Goal: Task Accomplishment & Management: Complete application form

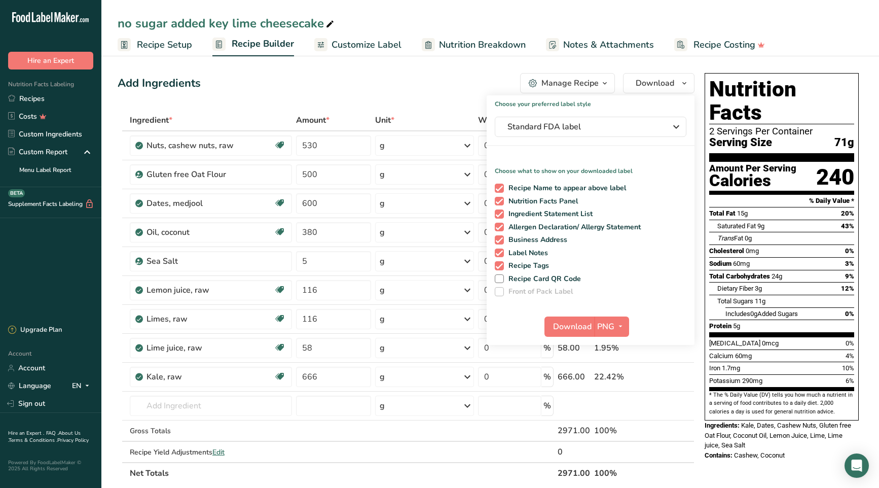
click at [311, 98] on div "Add Ingredients Manage Recipe Delete Recipe Duplicate Recipe Scale Recipe Save …" at bounding box center [409, 451] width 583 height 765
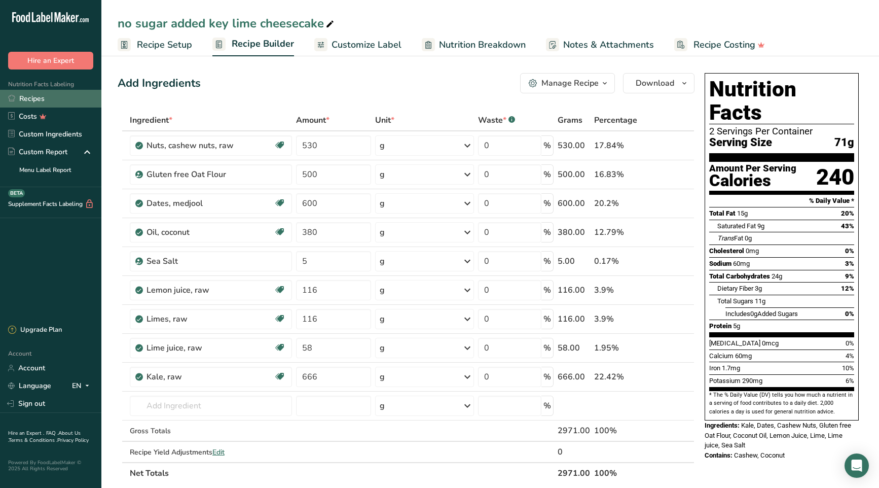
click at [34, 99] on link "Recipes" at bounding box center [50, 99] width 101 height 18
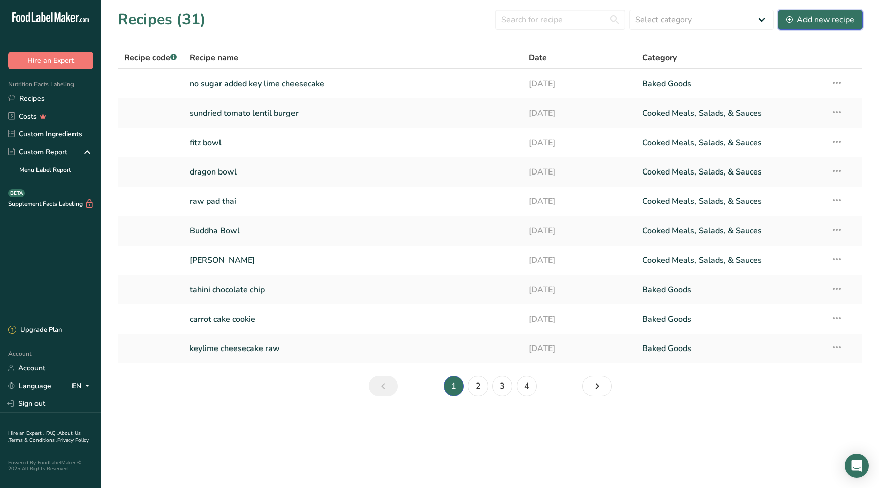
click at [823, 17] on div "Add new recipe" at bounding box center [820, 20] width 68 height 12
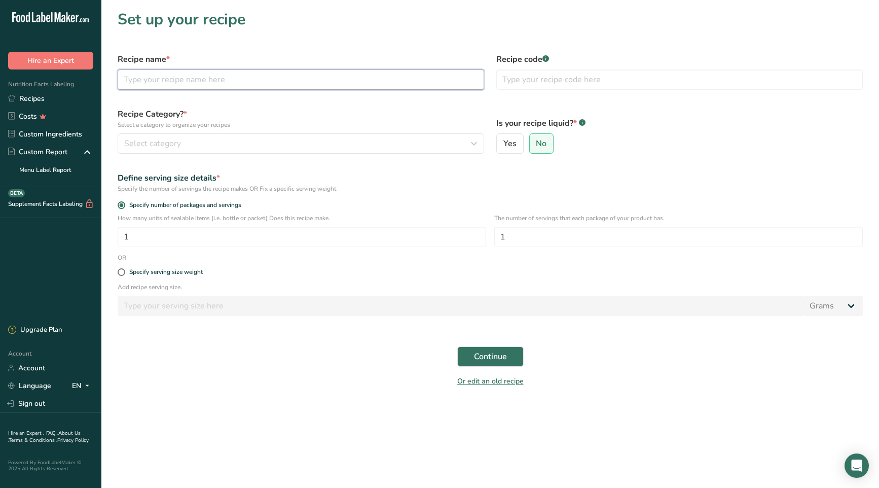
click at [251, 78] on input "text" at bounding box center [301, 79] width 367 height 20
type input "enchilada lasagna"
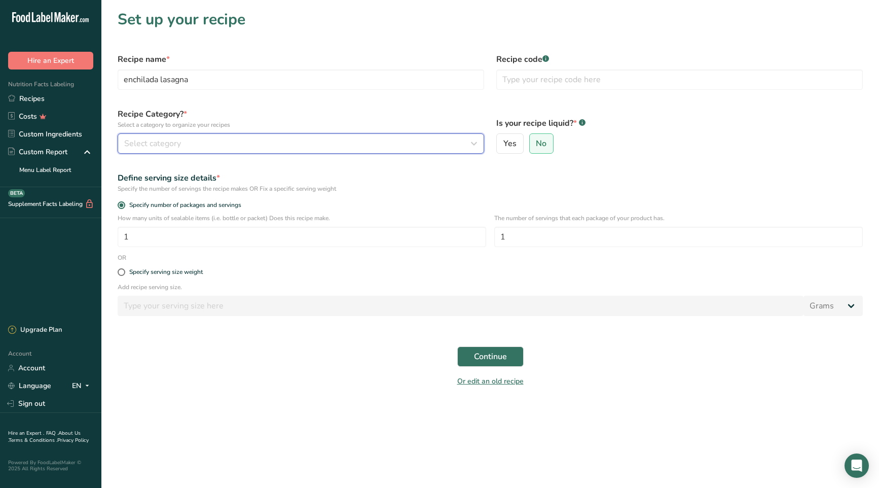
click at [475, 141] on icon "button" at bounding box center [474, 143] width 12 height 18
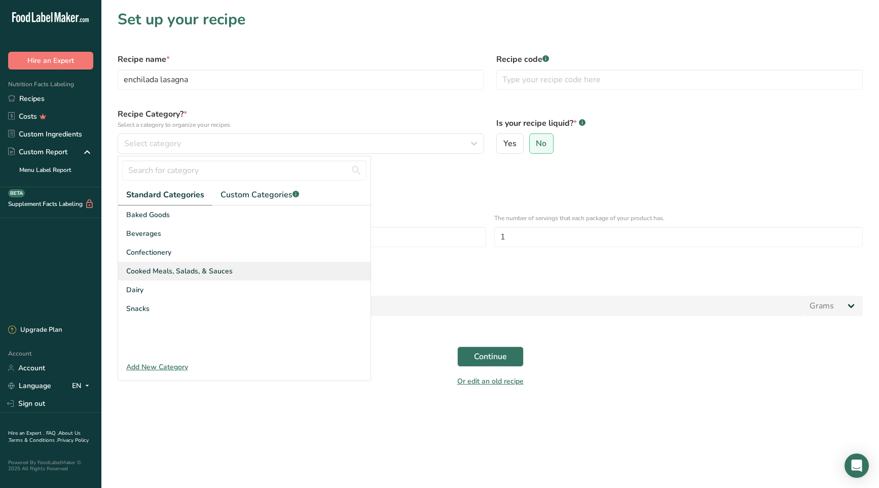
click at [197, 274] on span "Cooked Meals, Salads, & Sauces" at bounding box center [179, 271] width 106 height 11
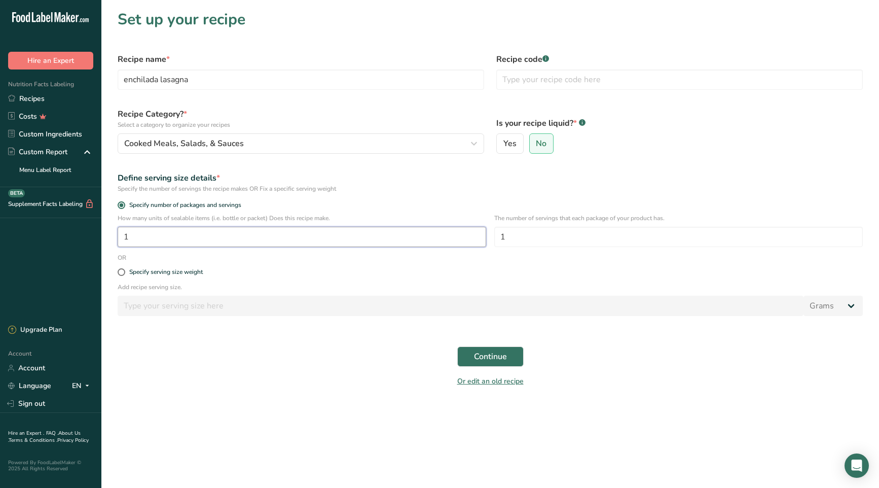
drag, startPoint x: 142, startPoint y: 236, endPoint x: 116, endPoint y: 235, distance: 26.4
click at [116, 235] on div "How many units of sealable items (i.e. bottle or packet) Does this recipe make.…" at bounding box center [490, 233] width 757 height 40
type input "8"
click at [551, 236] on input "1" at bounding box center [678, 237] width 369 height 20
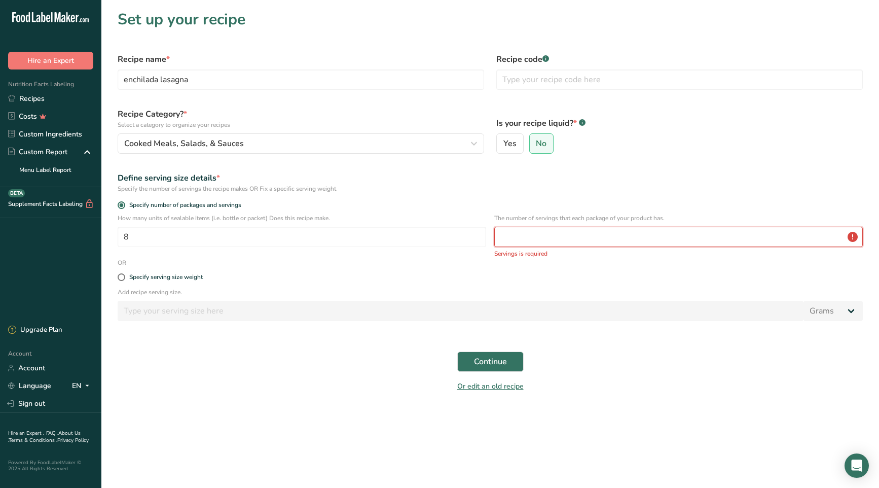
type input "1"
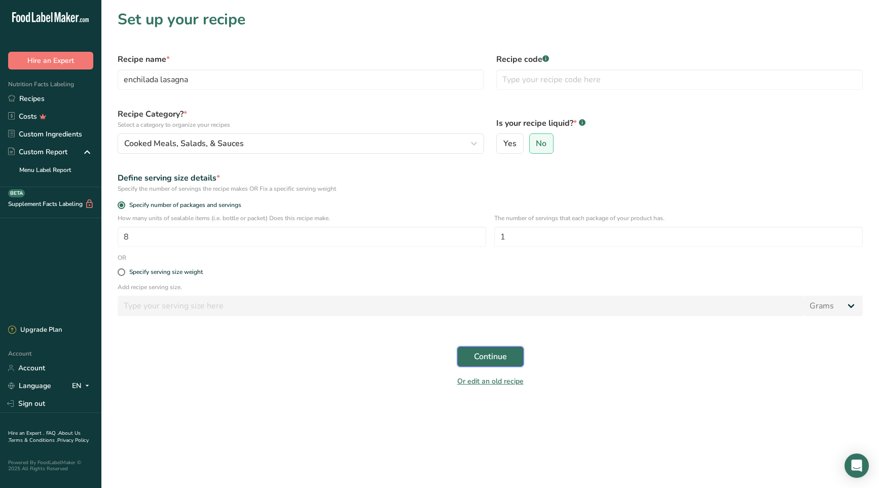
click at [489, 356] on span "Continue" at bounding box center [490, 356] width 33 height 12
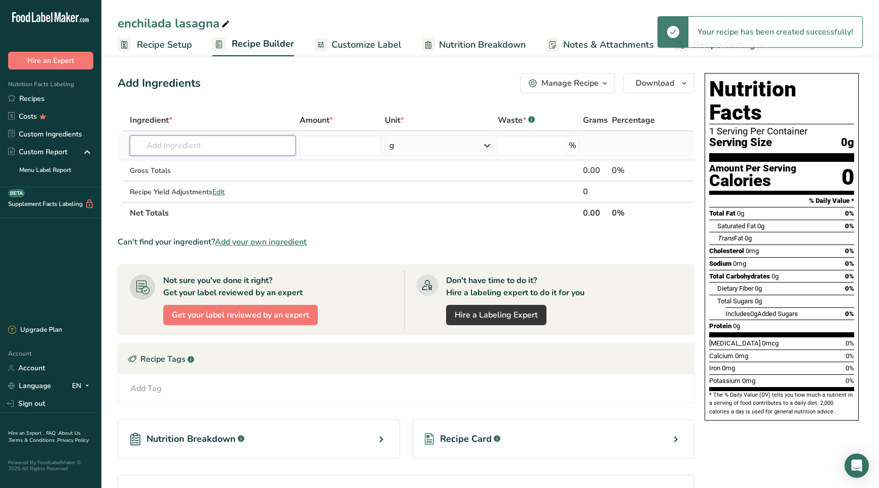
click at [206, 146] on input "text" at bounding box center [213, 145] width 166 height 20
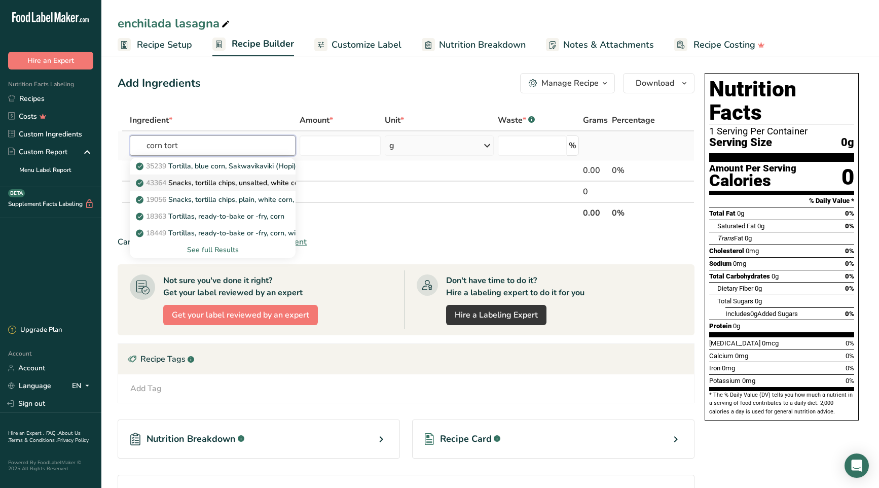
type input "corn tort"
click at [220, 250] on div "See full Results" at bounding box center [213, 249] width 150 height 11
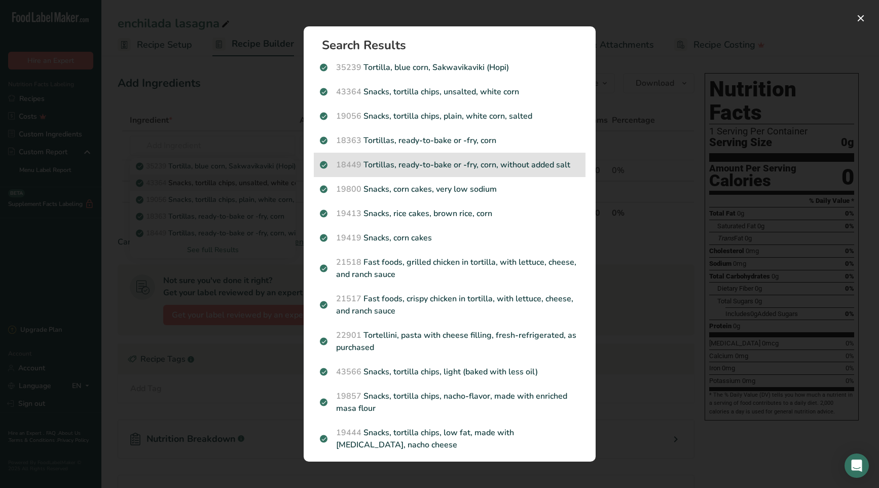
scroll to position [2, 0]
click at [411, 164] on p "18449 Tortillas, ready-to-bake or -fry, corn, without added salt" at bounding box center [450, 164] width 260 height 12
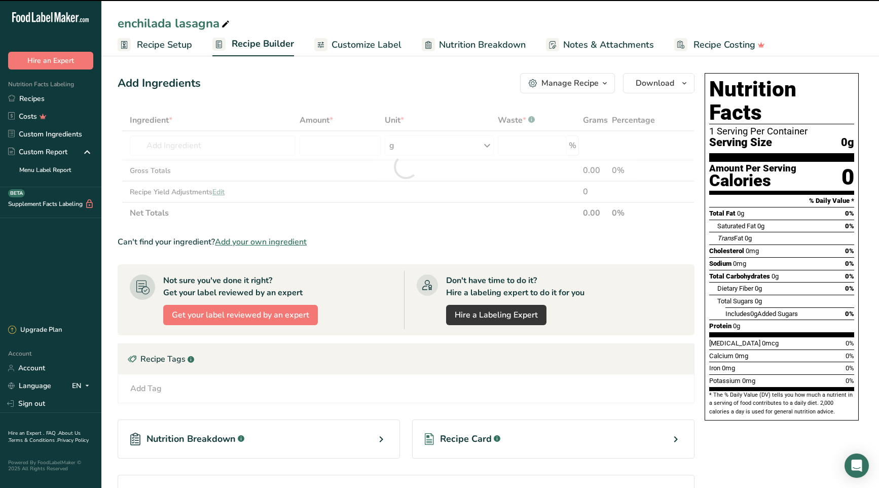
type input "0"
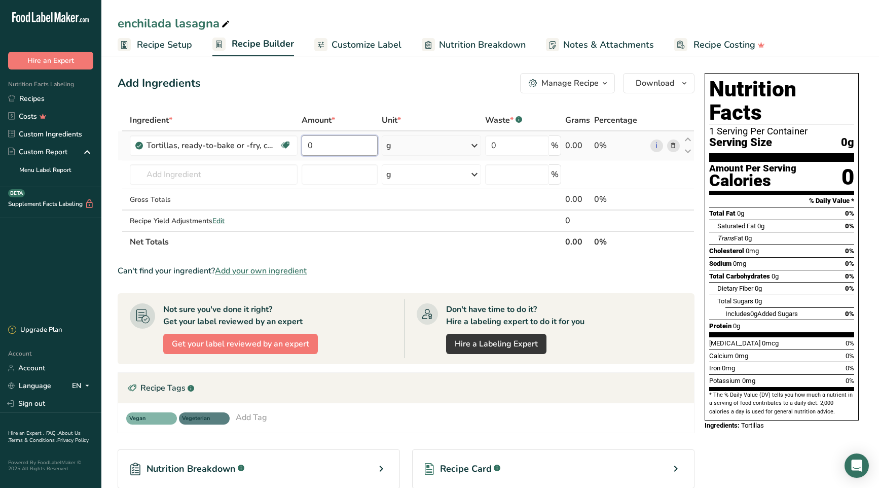
click at [332, 144] on input "0" at bounding box center [340, 145] width 76 height 20
drag, startPoint x: 332, startPoint y: 144, endPoint x: 303, endPoint y: 148, distance: 29.1
click at [303, 148] on input "0" at bounding box center [340, 145] width 76 height 20
type input "720"
click at [204, 168] on div "Ingredient * Amount * Unit * Waste * .a-a{fill:#347362;}.b-a{fill:#fff;} Grams …" at bounding box center [406, 181] width 577 height 143
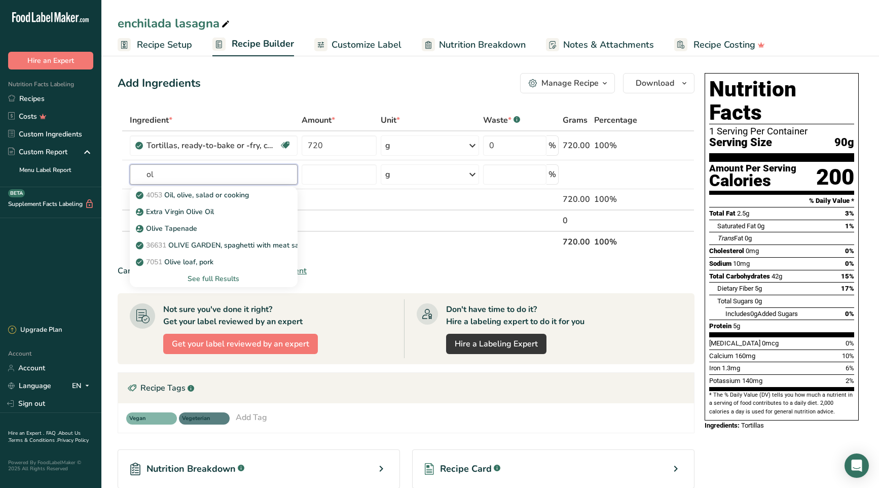
type input "o"
type input "Extra Virgin Olive Oil"
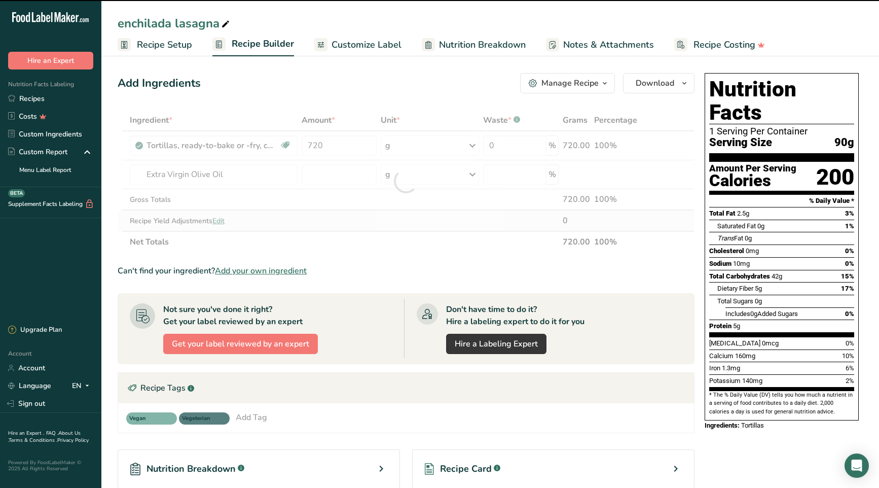
type input "0"
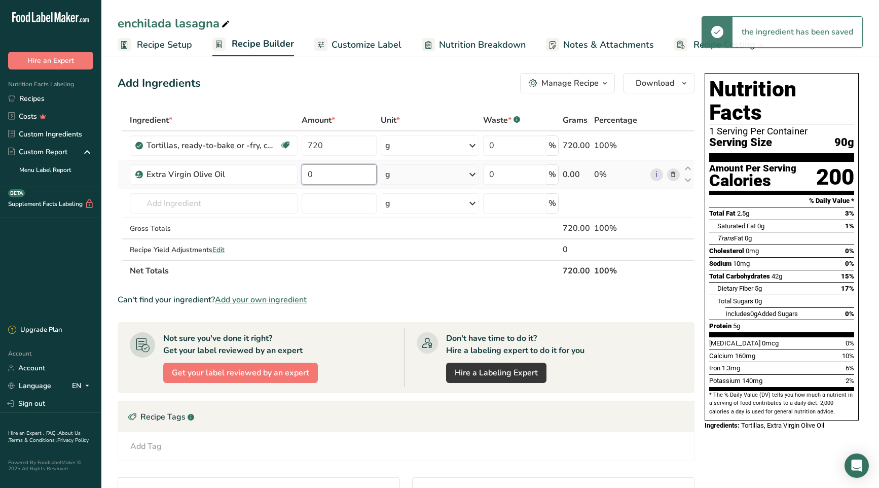
drag, startPoint x: 318, startPoint y: 176, endPoint x: 309, endPoint y: 176, distance: 8.6
click at [309, 176] on input "0" at bounding box center [339, 174] width 75 height 20
type input "1"
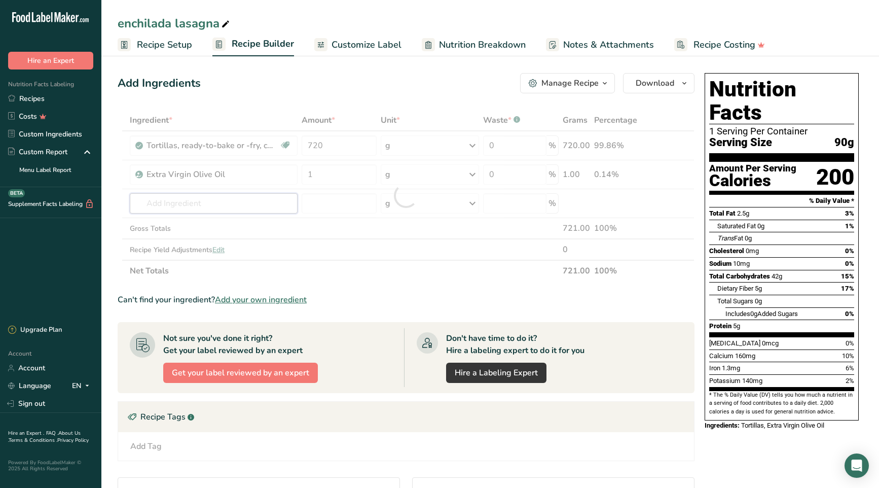
click at [224, 201] on div "Ingredient * Amount * Unit * Waste * .a-a{fill:#347362;}.b-a{fill:#fff;} Grams …" at bounding box center [406, 196] width 577 height 172
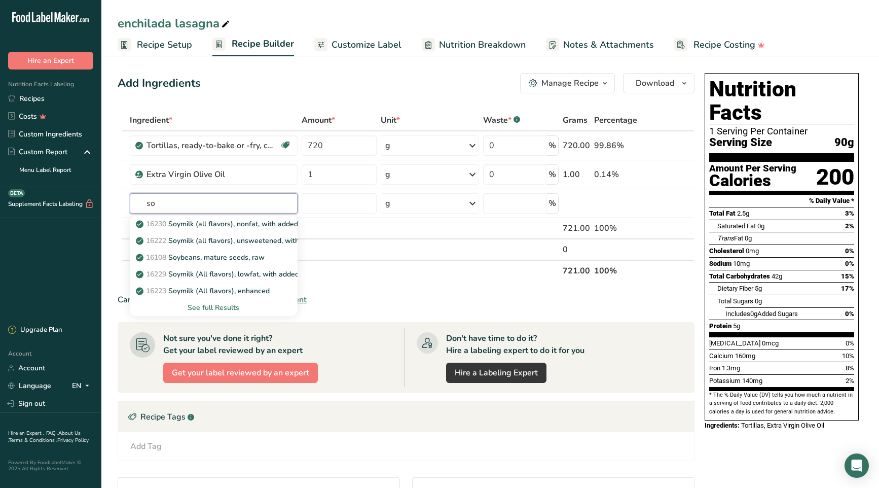
type input "s"
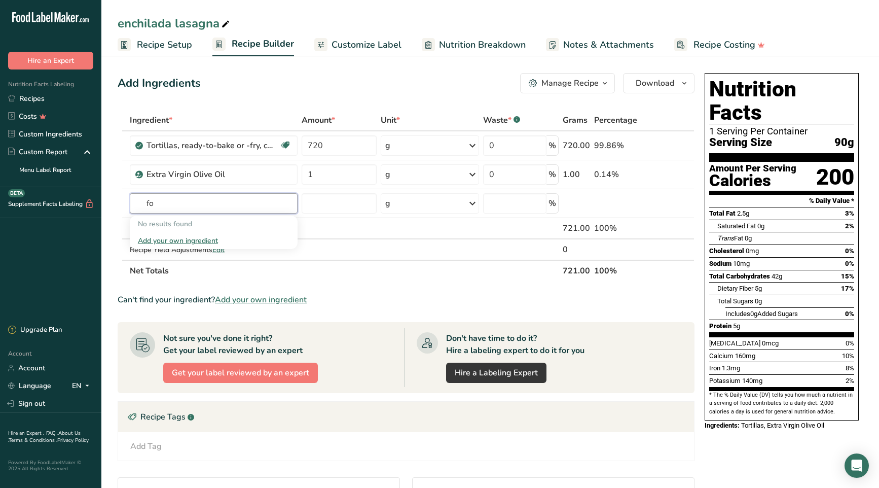
type input "f"
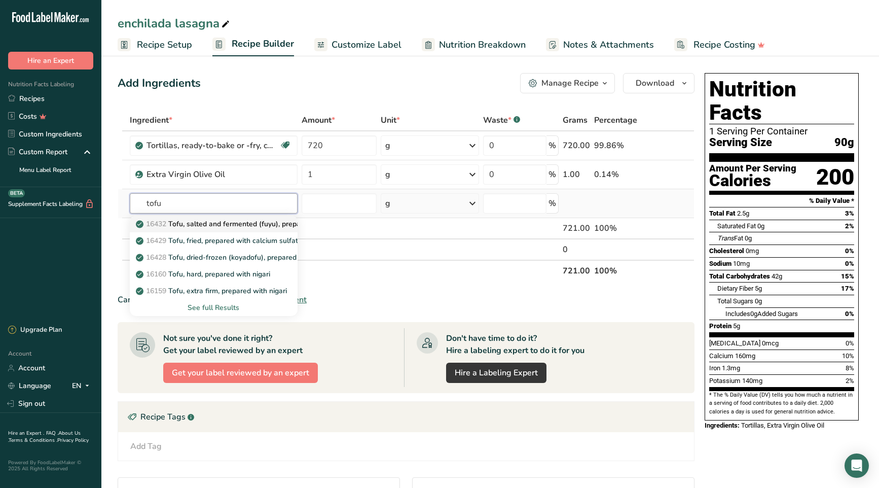
type input "tofu"
click at [235, 227] on p "16432 Tofu, salted and fermented (fuyu), prepared with calcium sulfate" at bounding box center [258, 224] width 241 height 11
type input "Tofu, salted and fermented (fuyu), prepared with calcium sulfate"
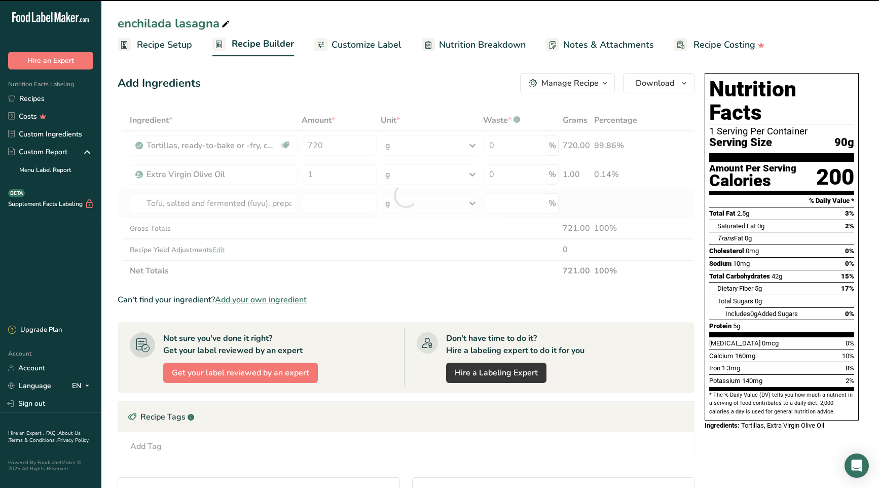
type input "0"
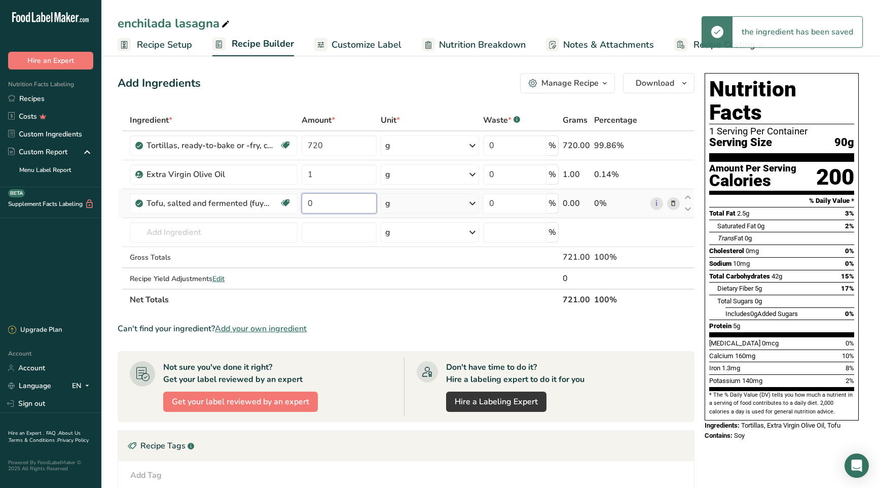
drag, startPoint x: 322, startPoint y: 203, endPoint x: 307, endPoint y: 204, distance: 15.7
click at [307, 204] on input "0" at bounding box center [339, 203] width 75 height 20
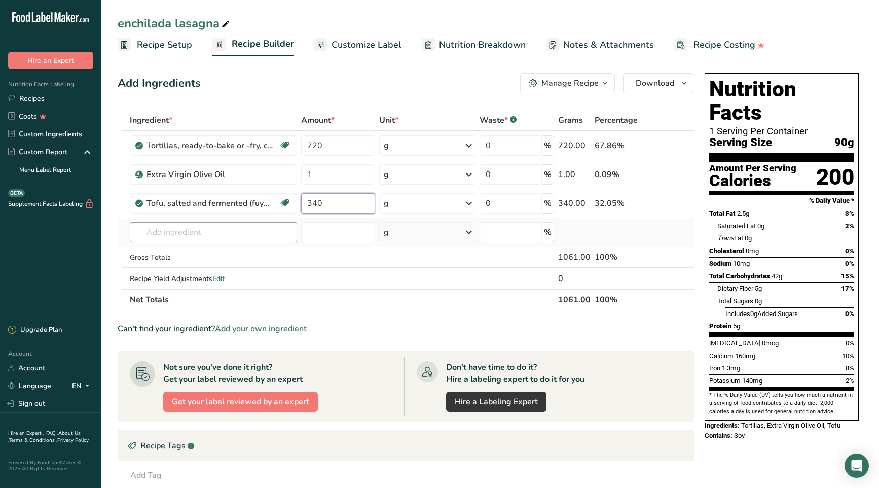
type input "340"
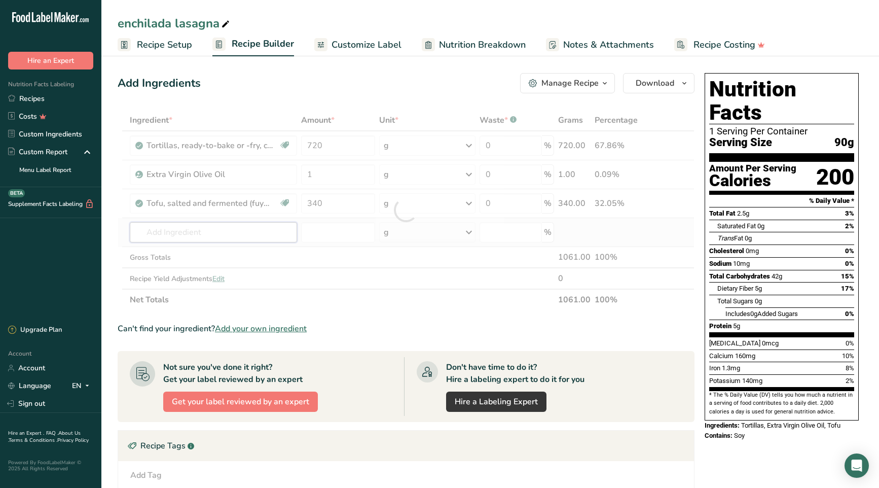
click at [228, 231] on div "Ingredient * Amount * Unit * Waste * .a-a{fill:#347362;}.b-a{fill:#fff;} Grams …" at bounding box center [406, 210] width 577 height 201
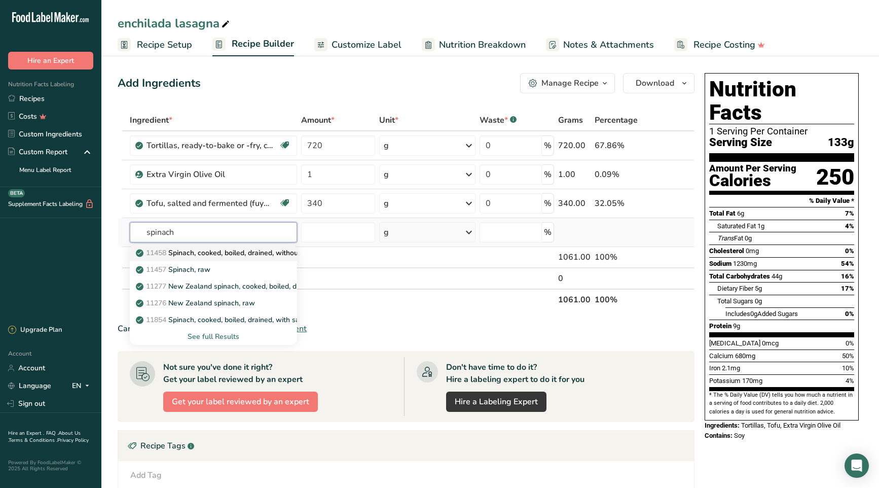
type input "spinach"
click at [241, 251] on p "11458 Spinach, cooked, boiled, drained, without salt" at bounding box center [226, 252] width 177 height 11
type input "Spinach, cooked, boiled, drained, without salt"
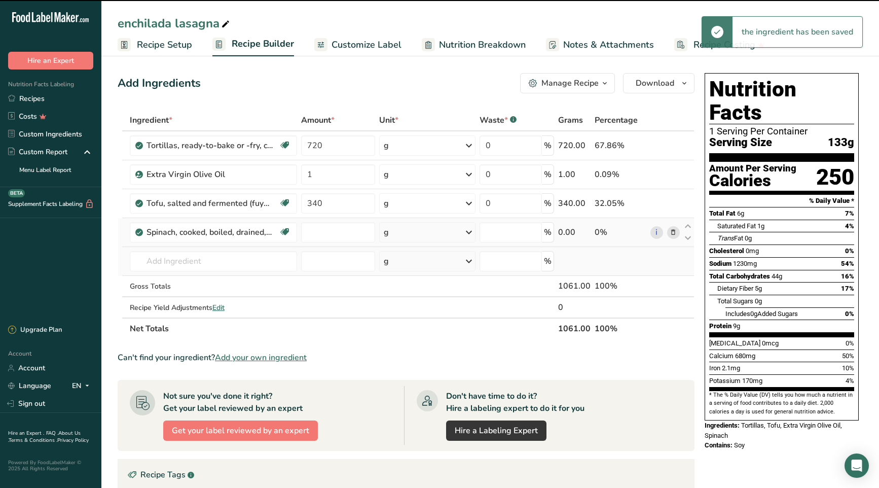
type input "0"
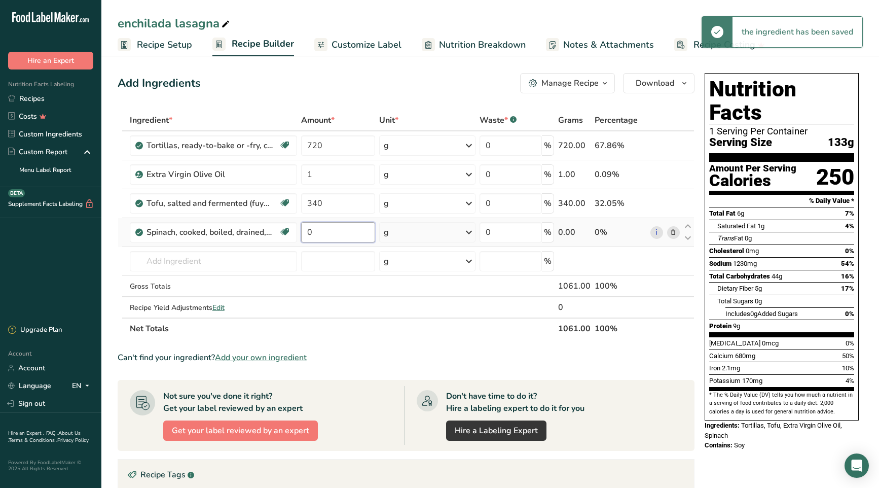
drag, startPoint x: 325, startPoint y: 234, endPoint x: 300, endPoint y: 235, distance: 25.4
click at [300, 235] on td "0" at bounding box center [338, 232] width 78 height 29
type input "120"
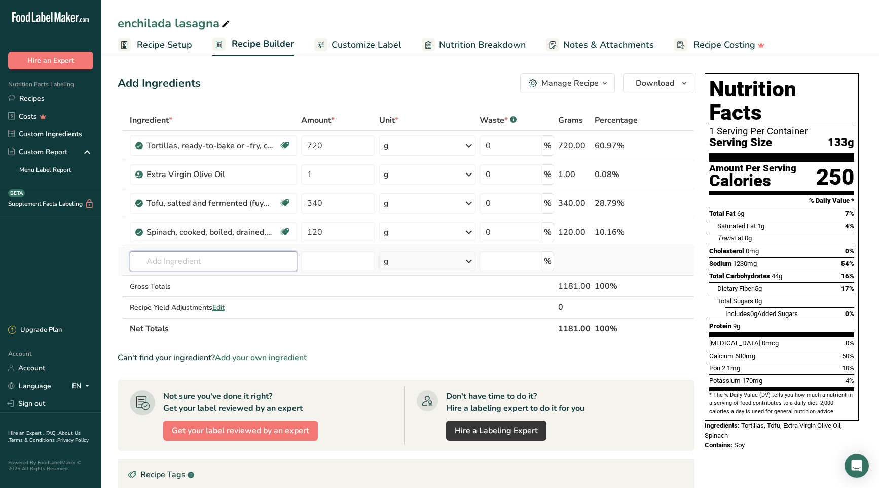
click at [249, 263] on div "Ingredient * Amount * Unit * Waste * .a-a{fill:#347362;}.b-a{fill:#fff;} Grams …" at bounding box center [406, 225] width 577 height 230
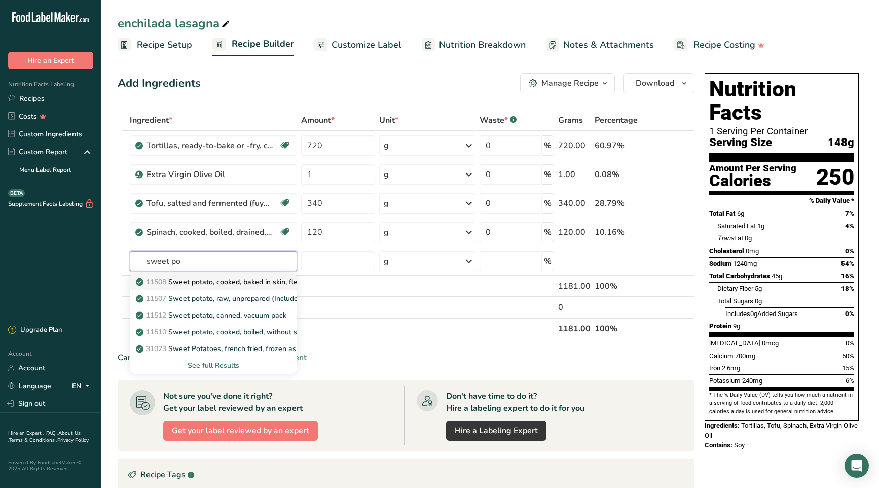
type input "Sweet potato, cooked, baked in skin, flesh, without salt"
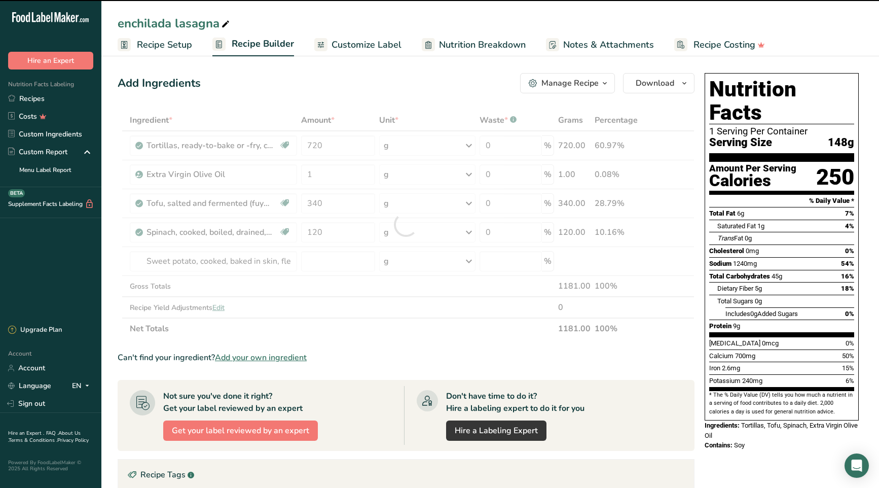
type input "0"
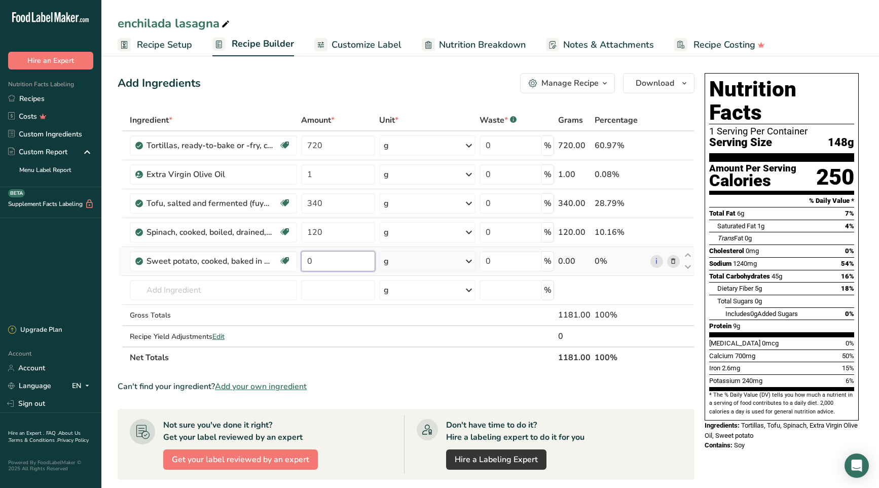
drag, startPoint x: 312, startPoint y: 265, endPoint x: 302, endPoint y: 264, distance: 9.6
click at [302, 264] on input "0" at bounding box center [338, 261] width 74 height 20
type input "1200"
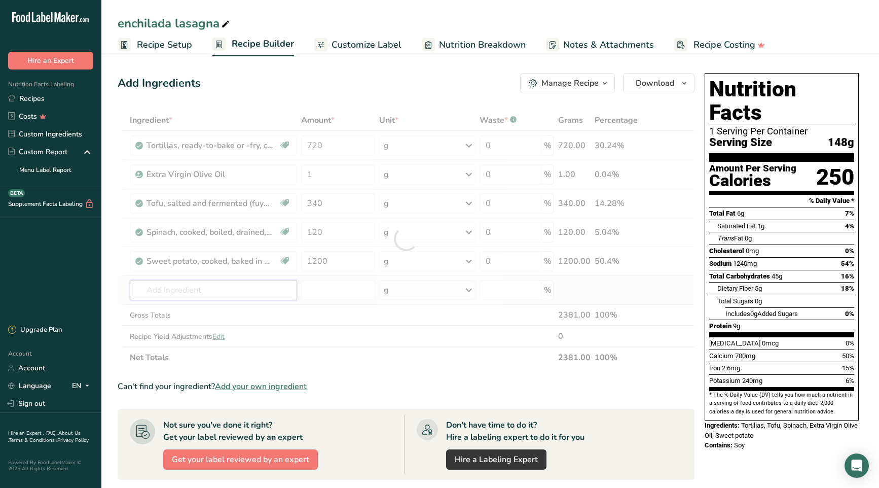
click at [156, 286] on div "Ingredient * Amount * Unit * Waste * .a-a{fill:#347362;}.b-a{fill:#fff;} Grams …" at bounding box center [406, 239] width 577 height 259
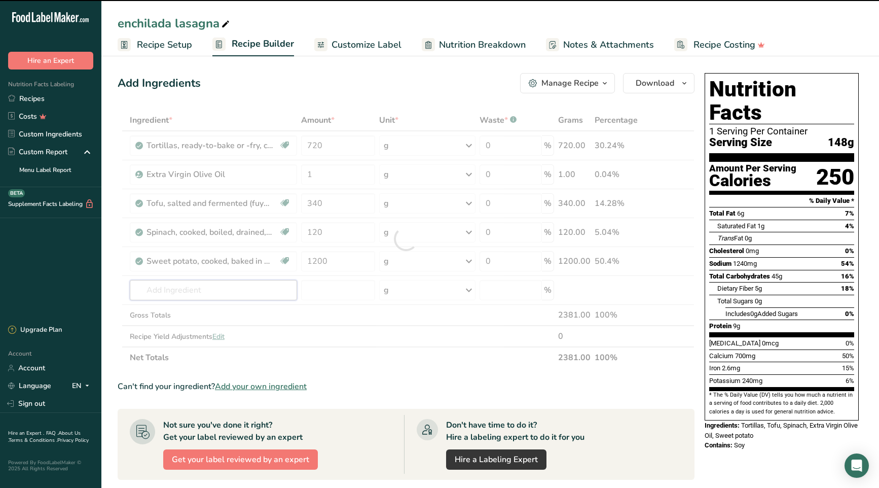
scroll to position [4, 0]
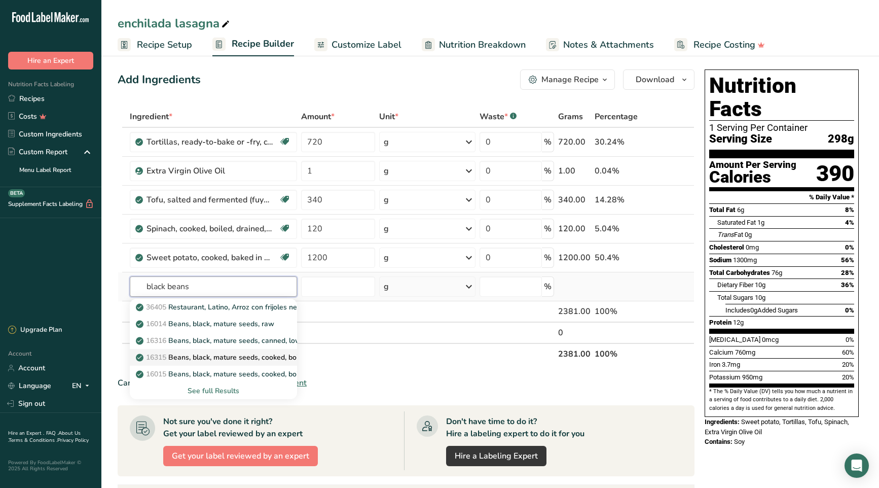
type input "black beans"
click at [266, 357] on p "16315 Beans, black, mature seeds, cooked, boiled, with salt" at bounding box center [239, 357] width 202 height 11
type input "Beans, black, mature seeds, cooked, boiled, with salt"
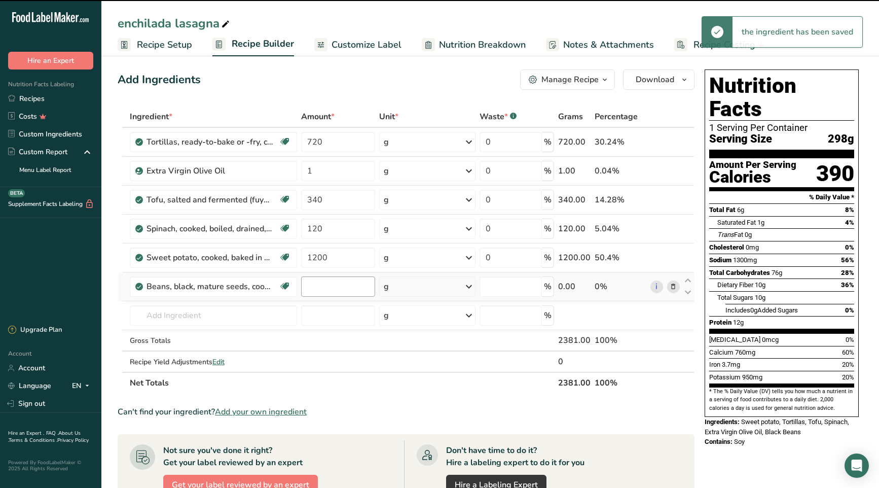
type input "0"
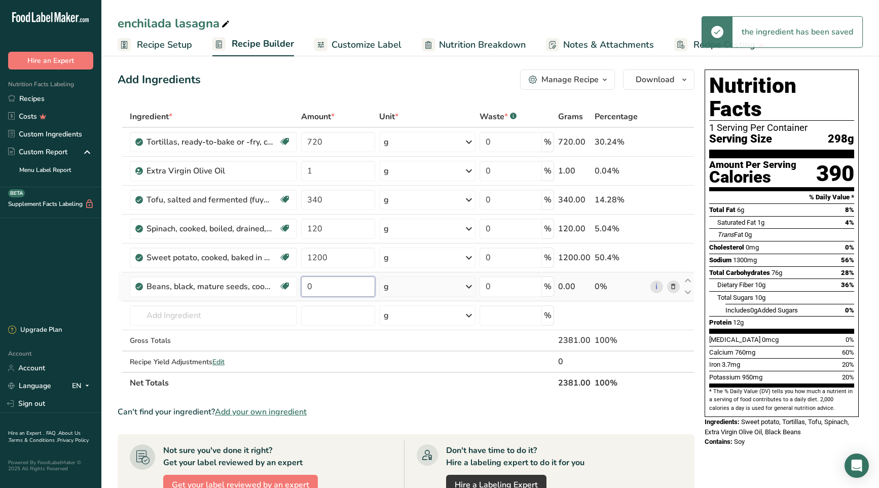
drag, startPoint x: 319, startPoint y: 287, endPoint x: 305, endPoint y: 288, distance: 13.7
click at [305, 288] on input "0" at bounding box center [338, 286] width 74 height 20
type input "850"
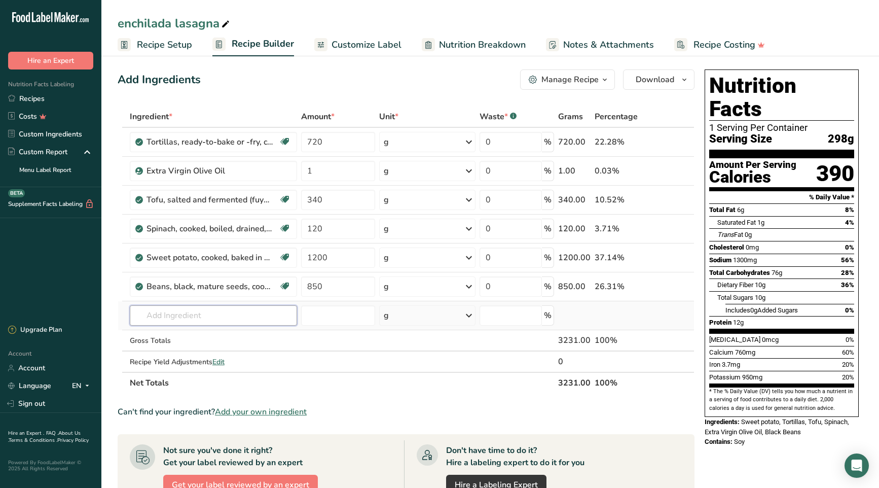
click at [246, 317] on div "Ingredient * Amount * Unit * Waste * .a-a{fill:#347362;}.b-a{fill:#fff;} Grams …" at bounding box center [406, 249] width 577 height 287
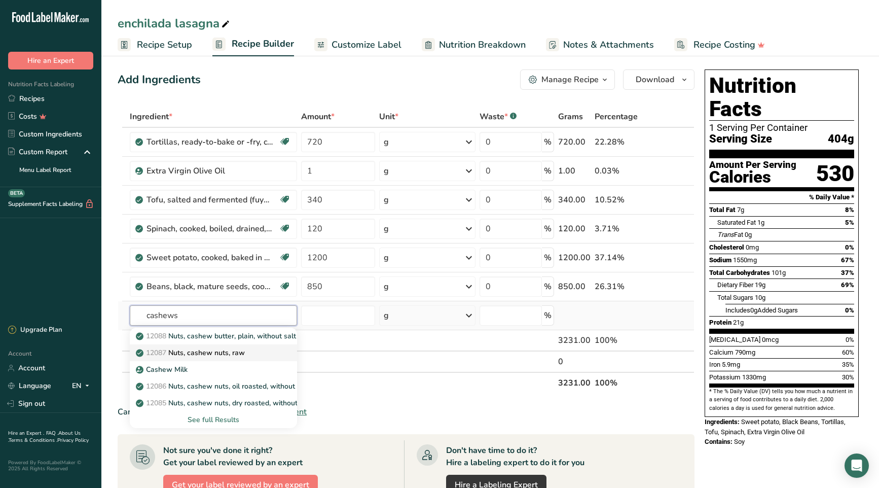
type input "cashews"
click at [239, 350] on p "12087 Nuts, cashew nuts, raw" at bounding box center [191, 352] width 107 height 11
type input "Nuts, cashew nuts, raw"
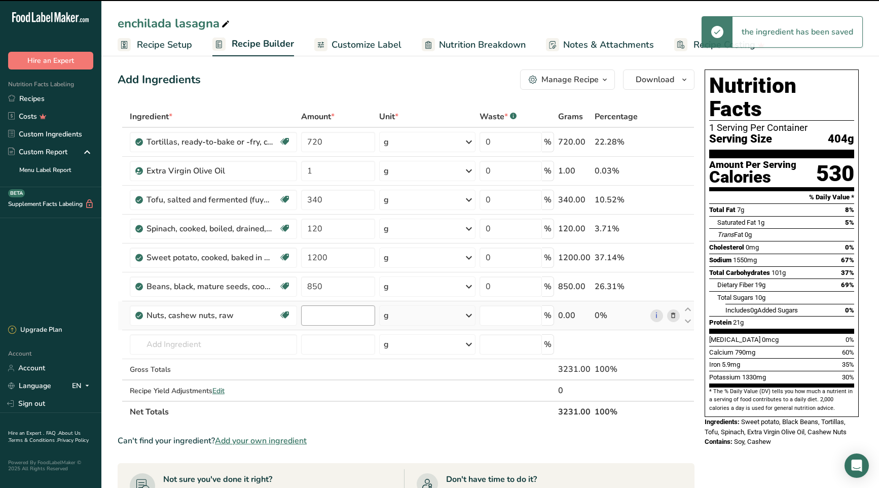
type input "0"
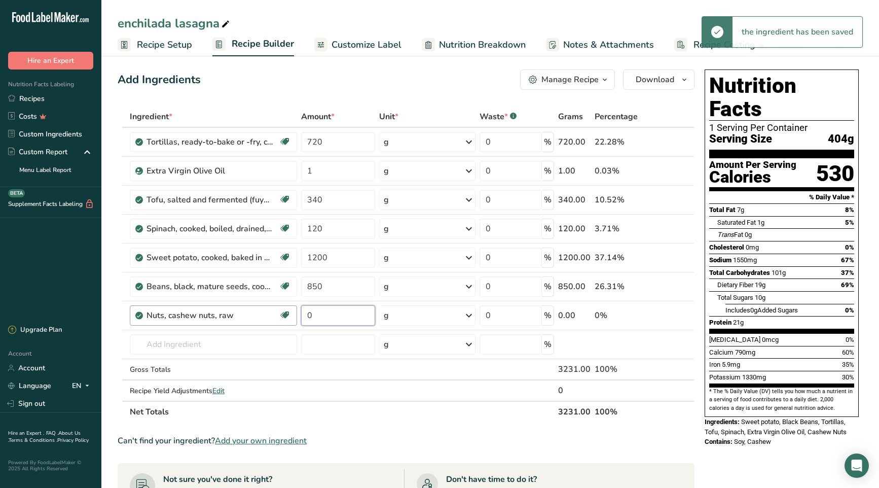
drag, startPoint x: 328, startPoint y: 317, endPoint x: 294, endPoint y: 313, distance: 34.2
click at [294, 313] on tr "Nuts, cashew nuts, raw Source of Antioxidants Plant-based Protein Dairy free Gl…" at bounding box center [406, 315] width 576 height 29
type input "560"
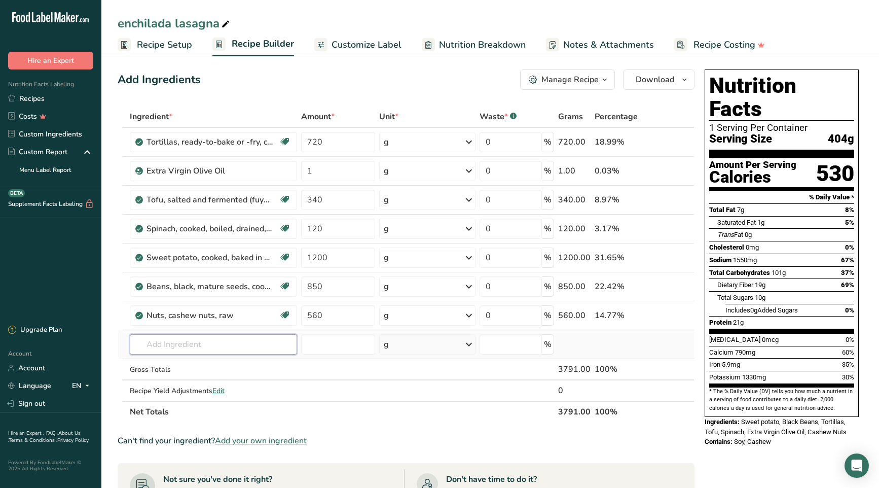
click at [222, 343] on div "Ingredient * Amount * Unit * Waste * .a-a{fill:#347362;}.b-a{fill:#fff;} Grams …" at bounding box center [406, 264] width 577 height 316
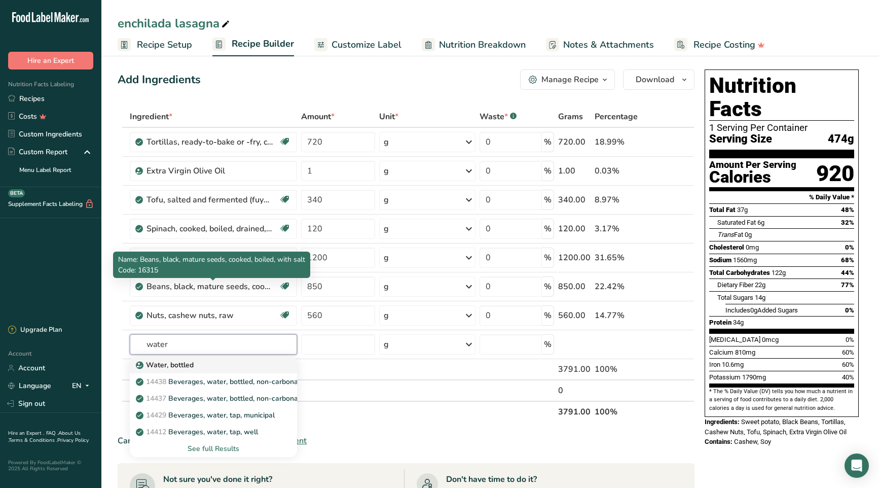
type input "Water, bottled"
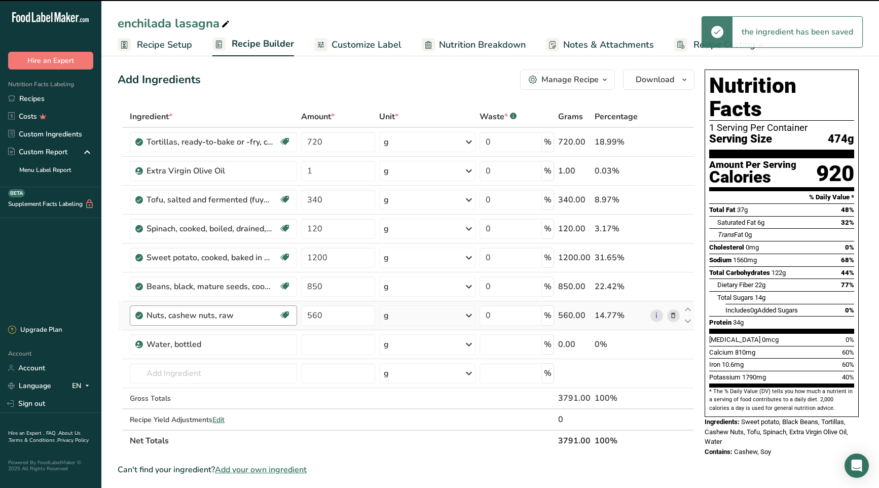
type input "0"
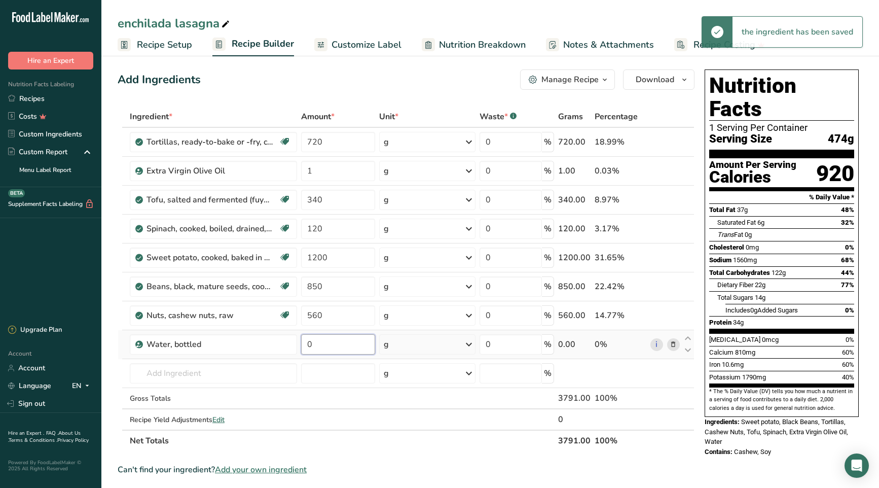
drag, startPoint x: 318, startPoint y: 343, endPoint x: 305, endPoint y: 340, distance: 14.1
click at [301, 341] on td "0" at bounding box center [338, 344] width 78 height 29
type input "240"
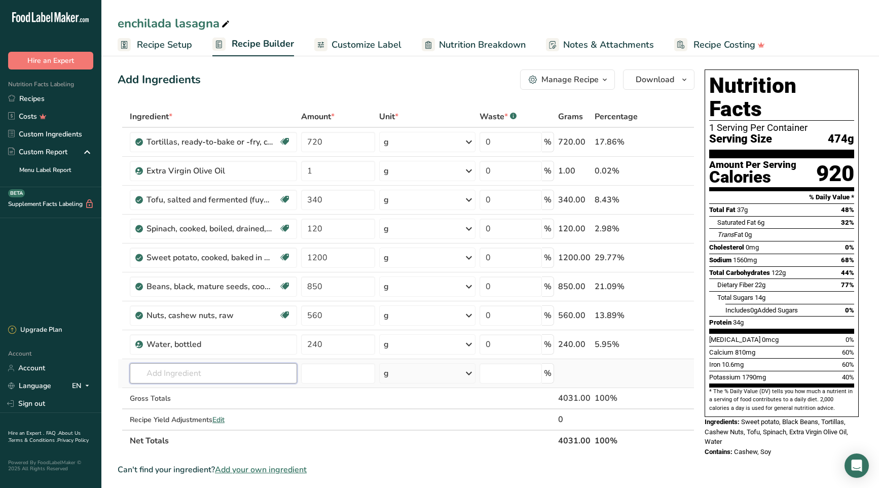
click at [219, 374] on div "Ingredient * Amount * Unit * Waste * .a-a{fill:#347362;}.b-a{fill:#fff;} Grams …" at bounding box center [406, 278] width 577 height 345
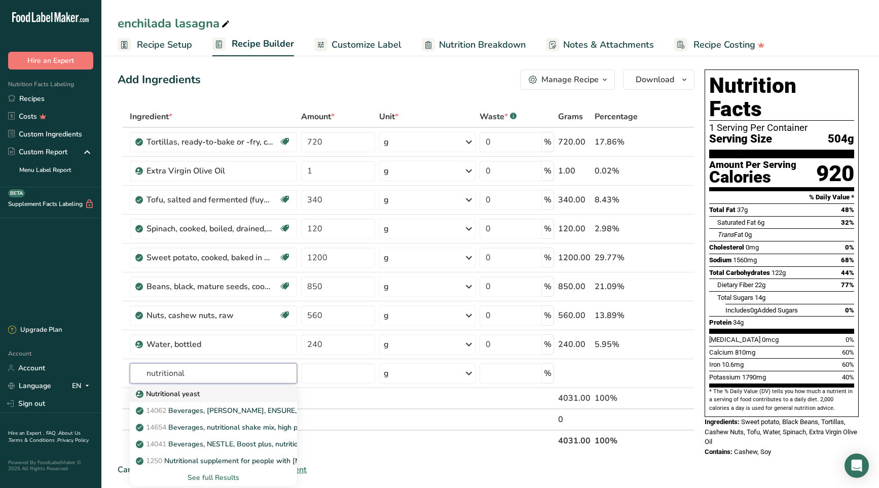
type input "Nutritional yeast"
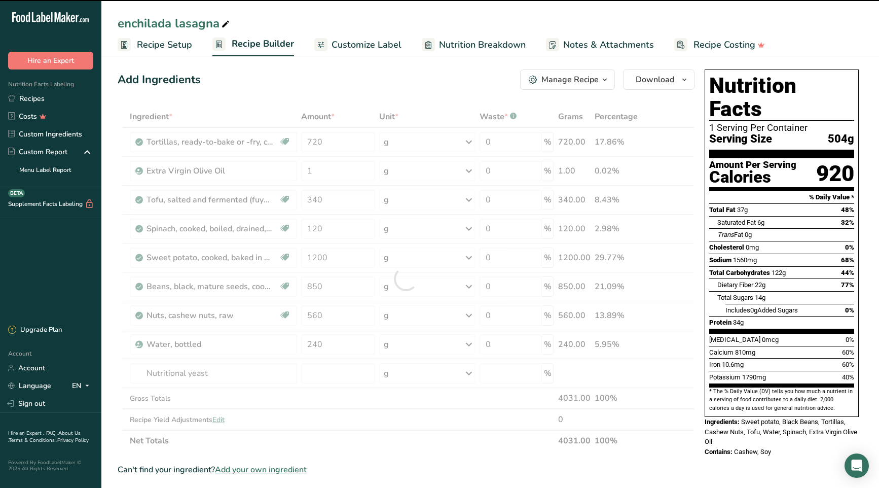
type input "0"
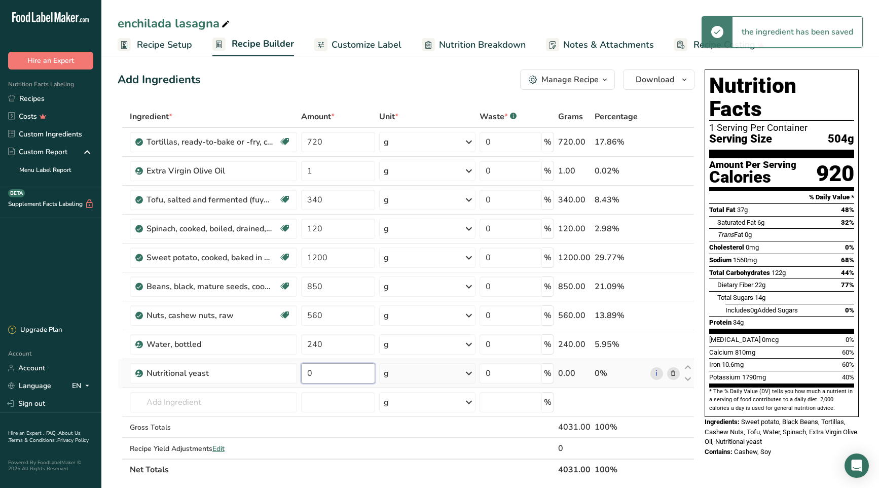
drag, startPoint x: 312, startPoint y: 370, endPoint x: 307, endPoint y: 371, distance: 5.6
click at [307, 371] on input "0" at bounding box center [338, 373] width 74 height 20
type input "80"
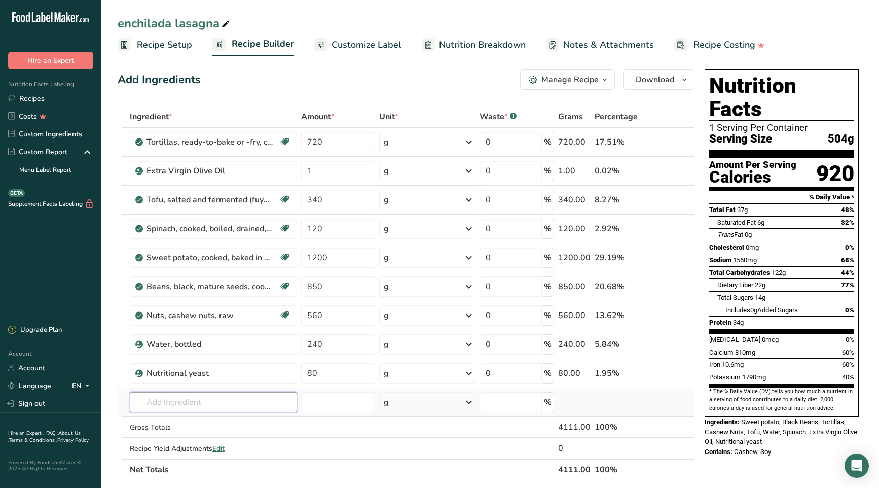
click at [190, 401] on div "Ingredient * Amount * Unit * Waste * .a-a{fill:#347362;}.b-a{fill:#fff;} Grams …" at bounding box center [406, 293] width 577 height 374
type input "garlic cloves"
click at [186, 368] on p "Garlic Cloves" at bounding box center [163, 366] width 51 height 11
type input "Garlic Cloves"
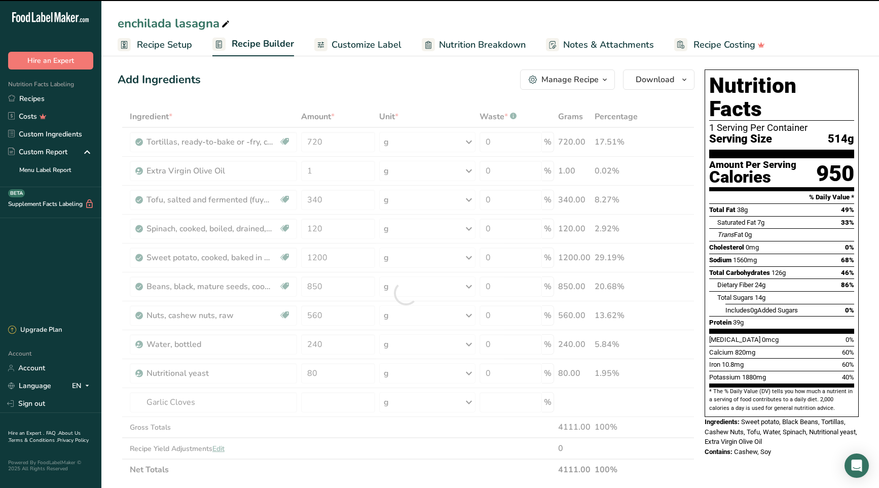
type input "0"
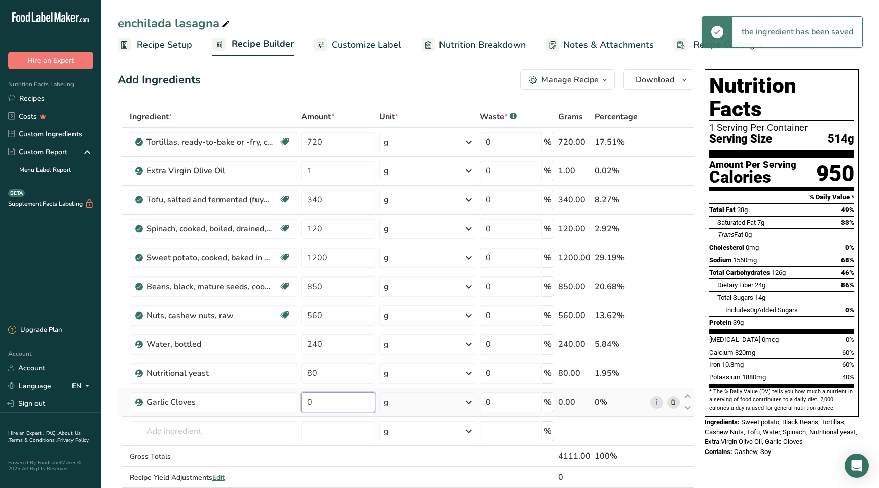
drag, startPoint x: 312, startPoint y: 401, endPoint x: 303, endPoint y: 402, distance: 9.7
click at [303, 402] on input "0" at bounding box center [338, 402] width 74 height 20
type input "6"
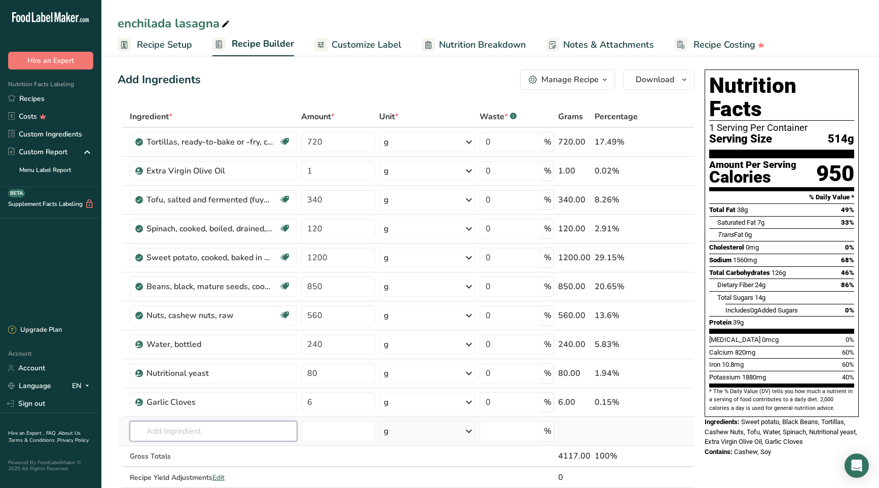
click at [213, 432] on div "Ingredient * Amount * Unit * Waste * .a-a{fill:#347362;}.b-a{fill:#fff;} Grams …" at bounding box center [406, 307] width 577 height 403
type input "garlic salt"
click at [162, 448] on p "Garlic Salt" at bounding box center [159, 451] width 42 height 11
type input "Garlic Salt"
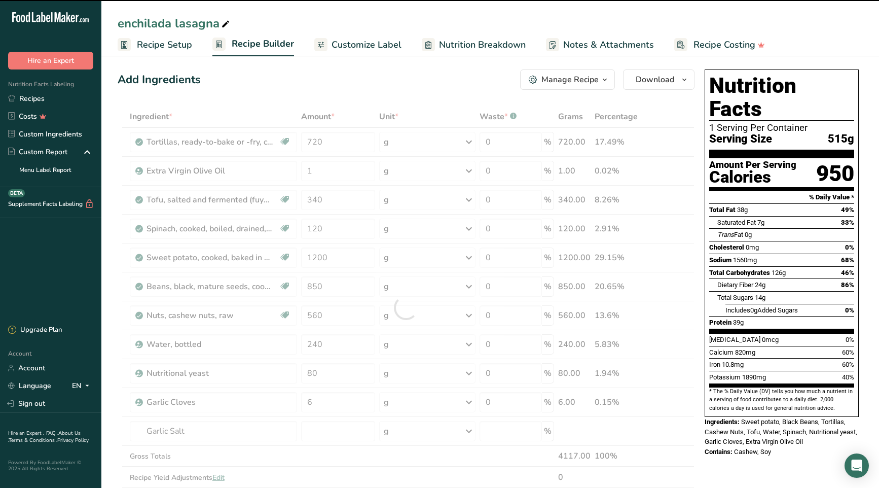
type input "0"
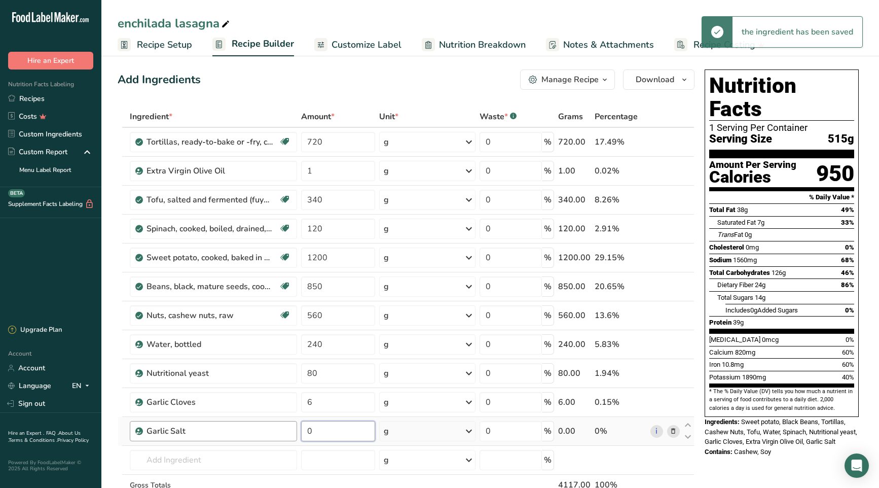
drag, startPoint x: 324, startPoint y: 434, endPoint x: 297, endPoint y: 432, distance: 27.5
click at [297, 432] on tr "Garlic Salt 0 g Weight Units g kg mg See more Volume Units l Volume units requi…" at bounding box center [406, 431] width 576 height 29
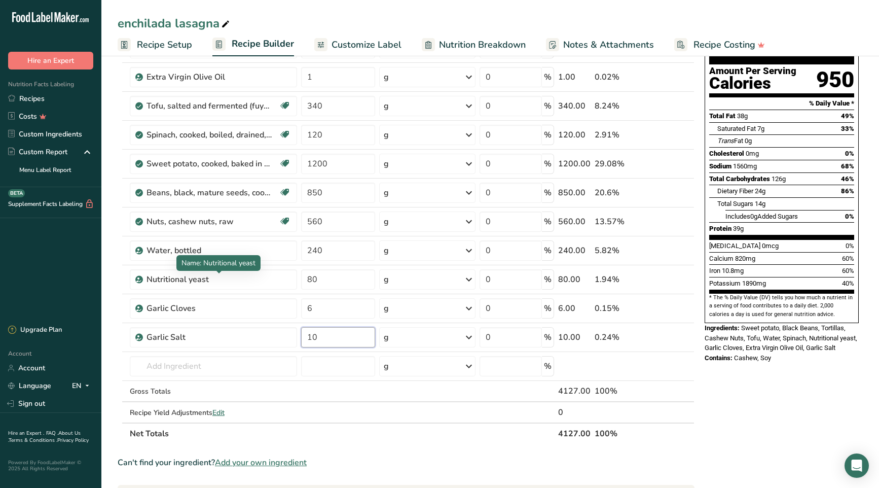
scroll to position [98, 0]
type input "10"
click at [191, 365] on div "Ingredient * Amount * Unit * Waste * .a-a{fill:#347362;}.b-a{fill:#fff;} Grams …" at bounding box center [406, 228] width 577 height 432
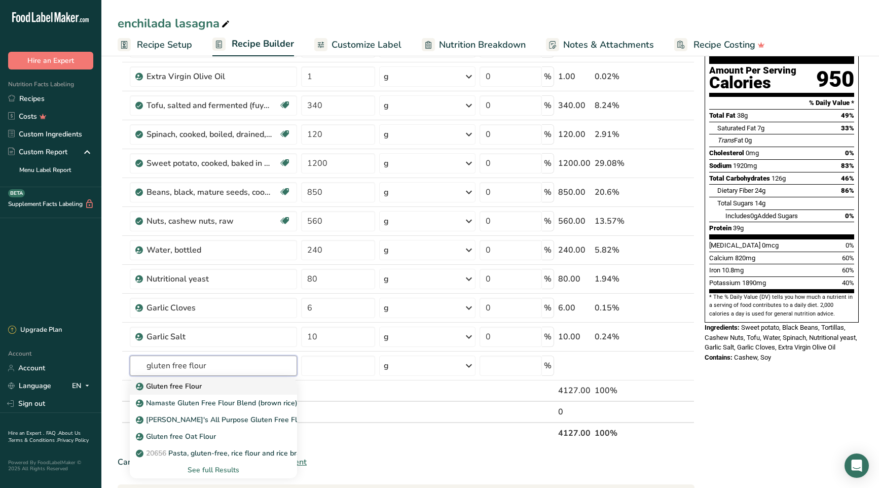
type input "Gluten free Flour"
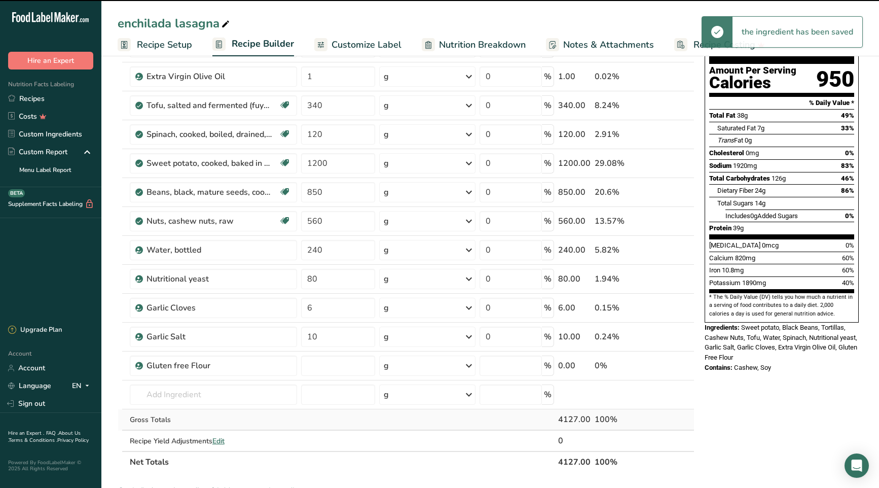
type input "0"
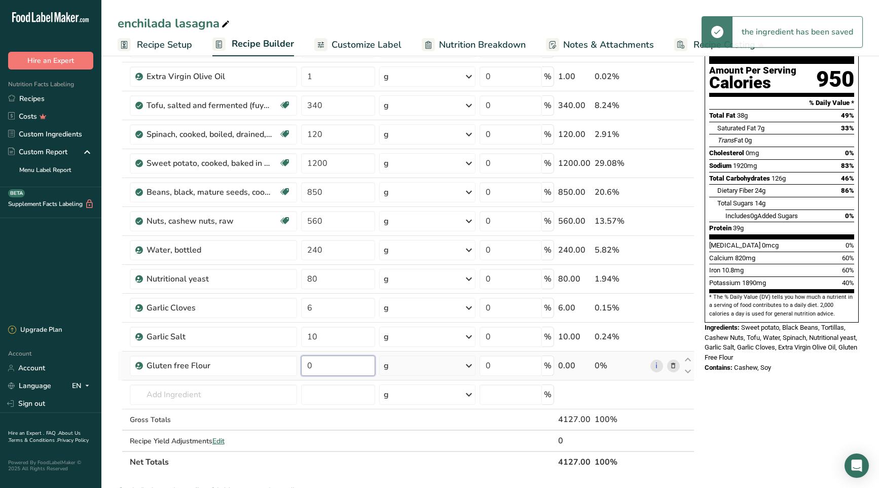
click at [308, 366] on input "0" at bounding box center [338, 365] width 74 height 20
type input "32"
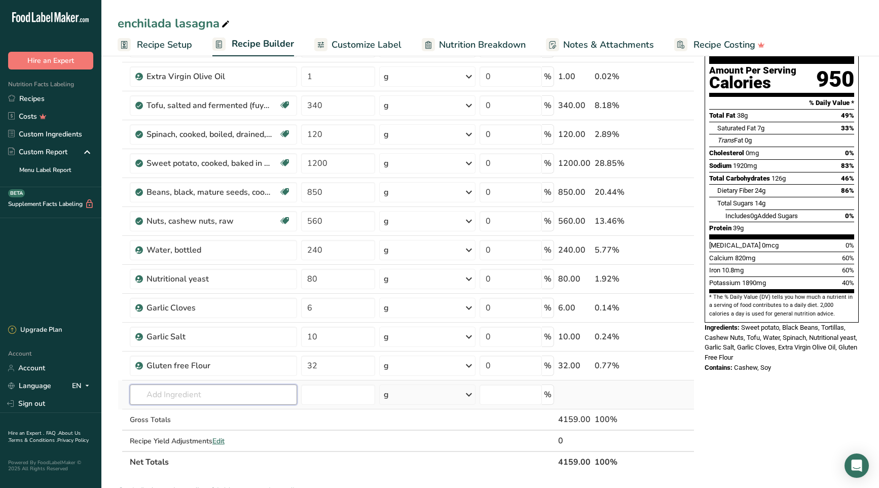
click at [235, 391] on div "Ingredient * Amount * Unit * Waste * .a-a{fill:#347362;}.b-a{fill:#fff;} Grams …" at bounding box center [406, 242] width 577 height 461
type input "chili powder"
click at [234, 340] on div "2009 Spices, chili powder" at bounding box center [205, 342] width 135 height 11
type input "Spices, chili powder"
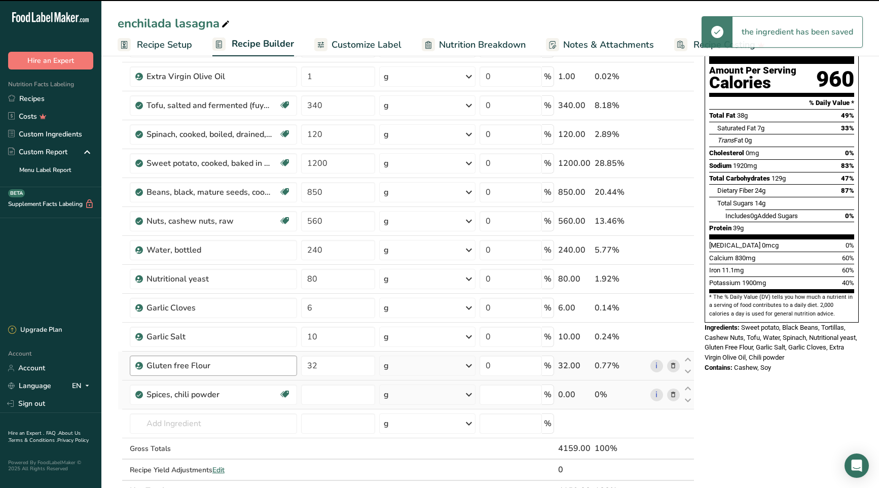
type input "0"
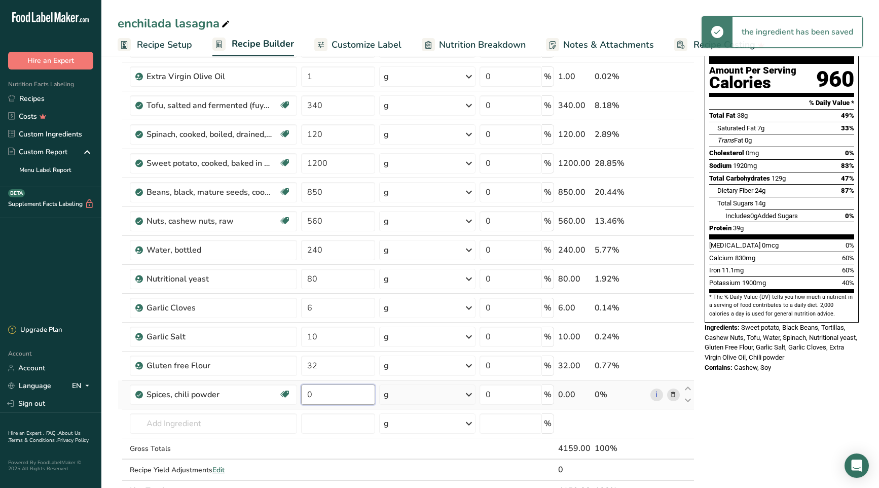
drag, startPoint x: 313, startPoint y: 392, endPoint x: 306, endPoint y: 392, distance: 7.6
click at [306, 392] on input "0" at bounding box center [338, 394] width 74 height 20
type input "28"
click at [145, 420] on div "Ingredient * Amount * Unit * Waste * .a-a{fill:#347362;}.b-a{fill:#fff;} Grams …" at bounding box center [406, 257] width 577 height 490
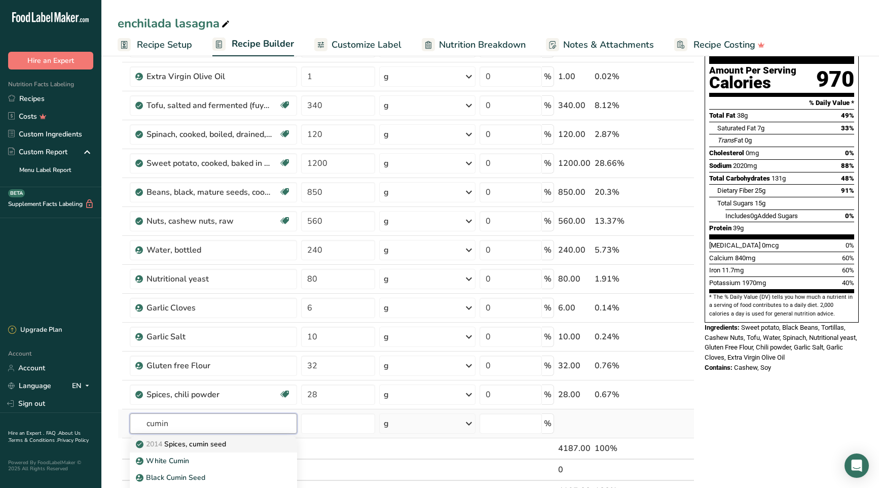
type input "cumin"
click at [248, 447] on div "2014 Spices, cumin seed" at bounding box center [205, 444] width 135 height 11
type input "Spices, cumin seed"
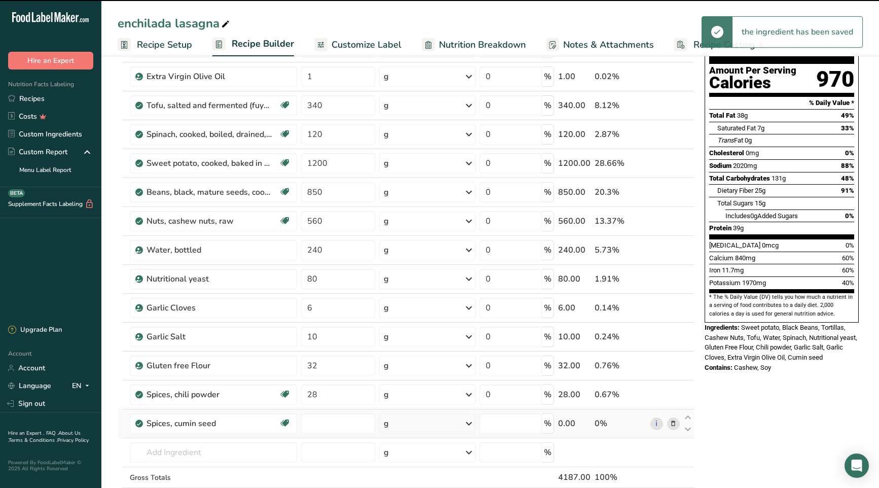
type input "0"
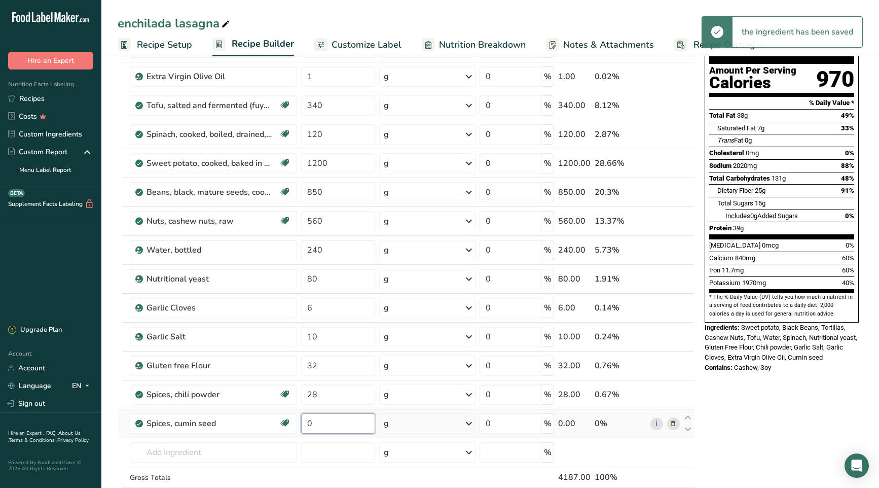
drag, startPoint x: 313, startPoint y: 424, endPoint x: 303, endPoint y: 424, distance: 9.6
click at [303, 424] on input "0" at bounding box center [338, 423] width 74 height 20
type input "24"
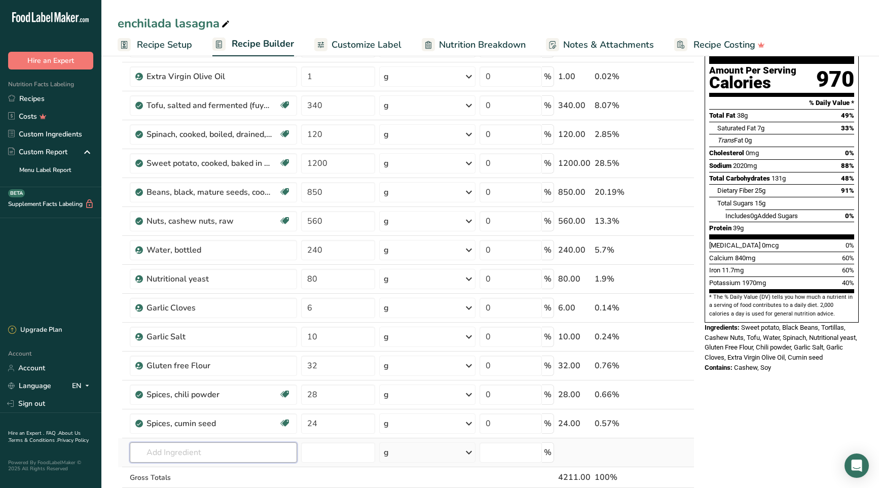
click at [238, 455] on div "Ingredient * Amount * Unit * Waste * .a-a{fill:#347362;}.b-a{fill:#fff;} Grams …" at bounding box center [406, 271] width 577 height 519
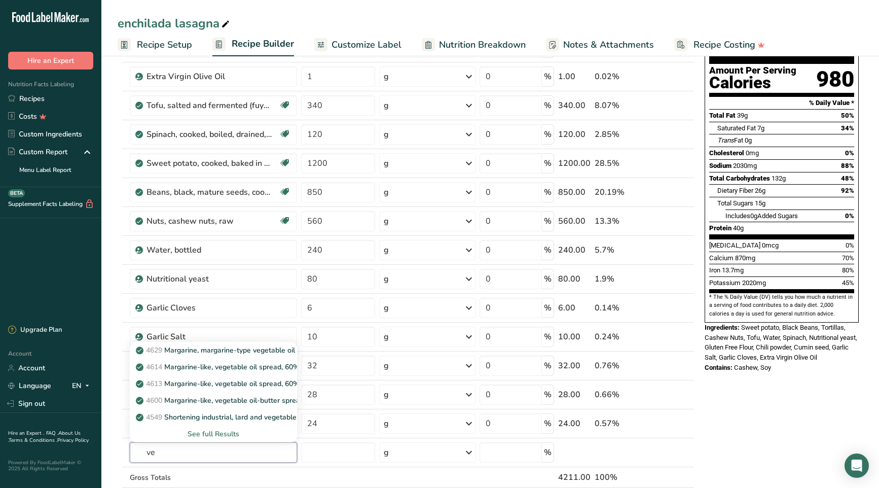
type input "v"
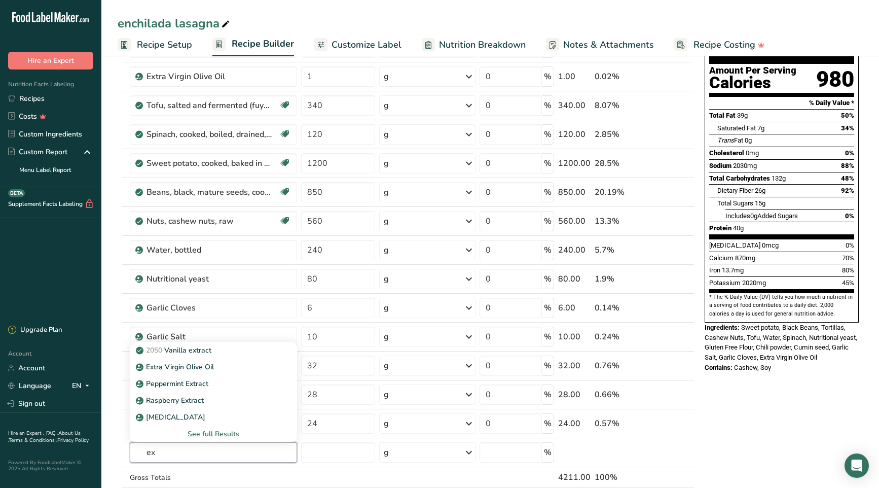
type input "e"
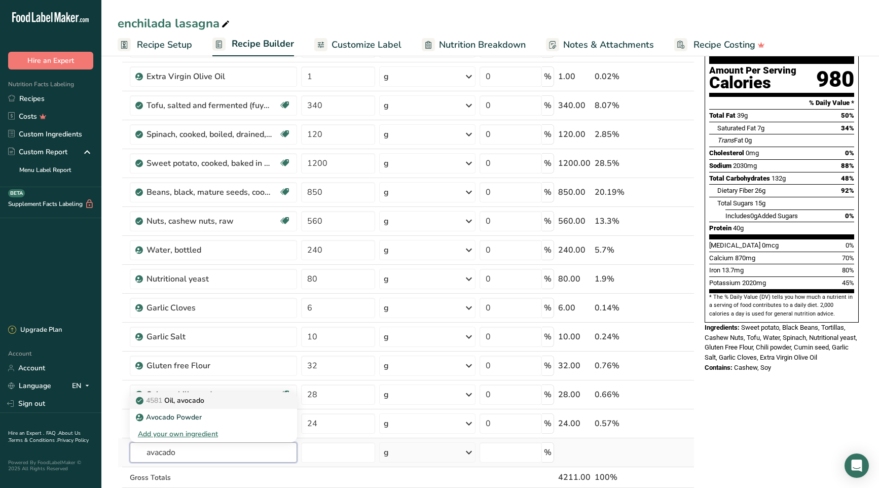
type input "avacado"
click at [178, 403] on p "4581 Oil, avocado" at bounding box center [171, 400] width 66 height 11
type input "Oil, avocado"
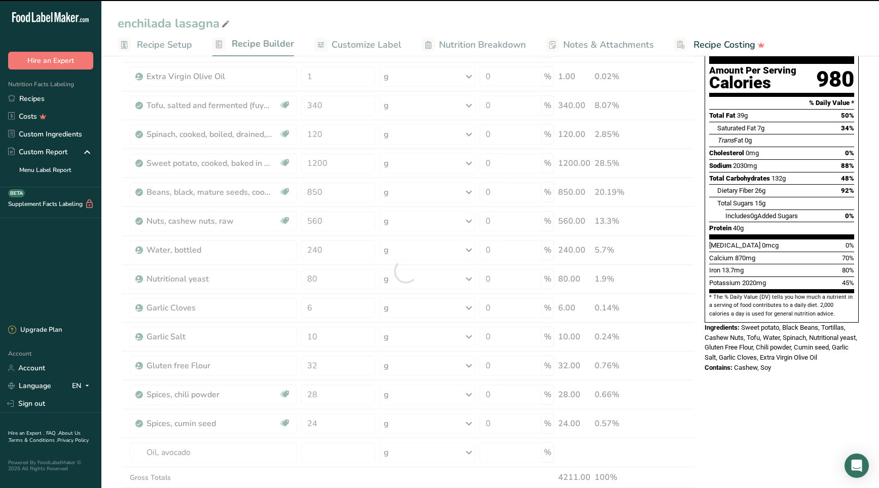
type input "0"
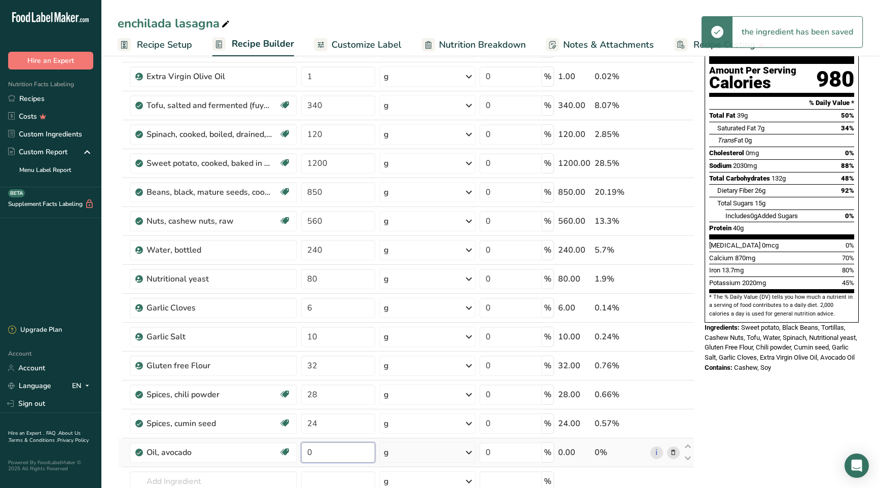
click at [308, 449] on input "0" at bounding box center [338, 452] width 74 height 20
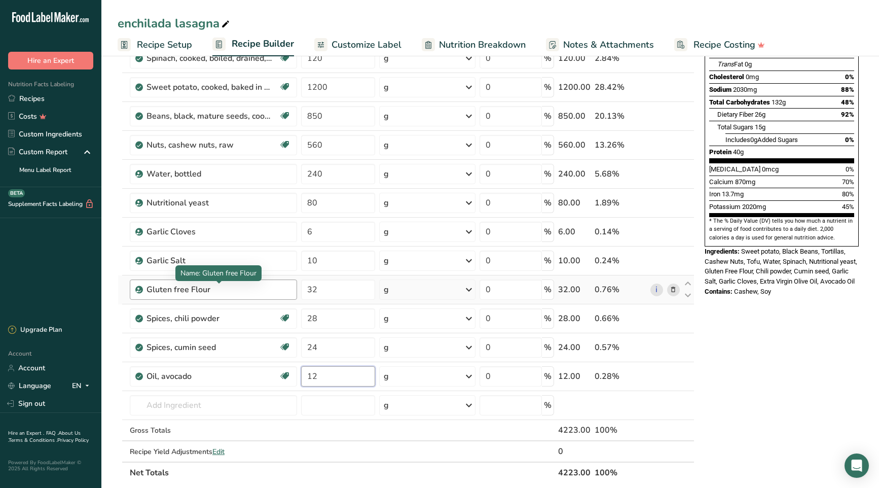
scroll to position [178, 0]
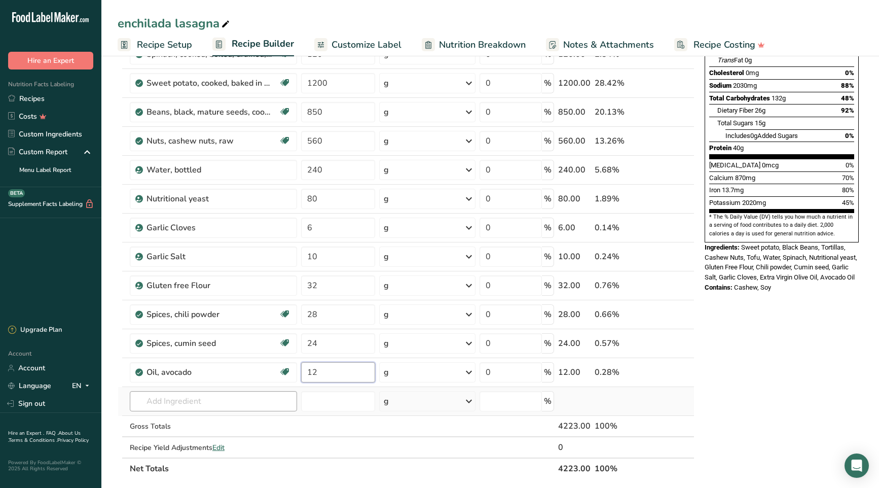
type input "12"
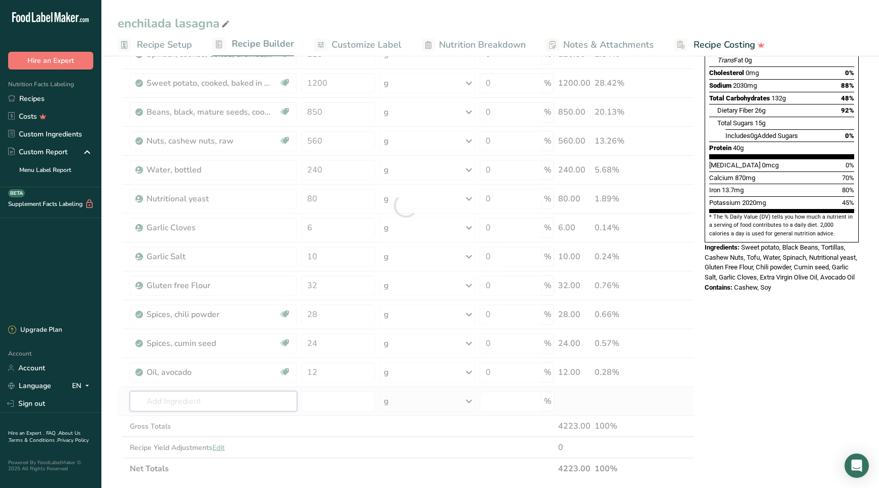
click at [159, 402] on div "Ingredient * Amount * Unit * Waste * .a-a{fill:#347362;}.b-a{fill:#fff;} Grams …" at bounding box center [406, 206] width 577 height 548
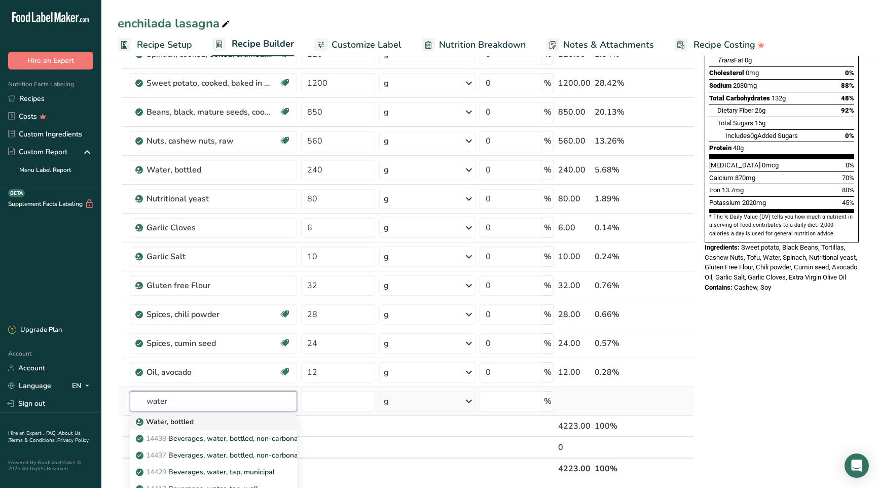
type input "water"
click at [163, 418] on p "Water, bottled" at bounding box center [166, 421] width 56 height 11
type input "Water, bottled"
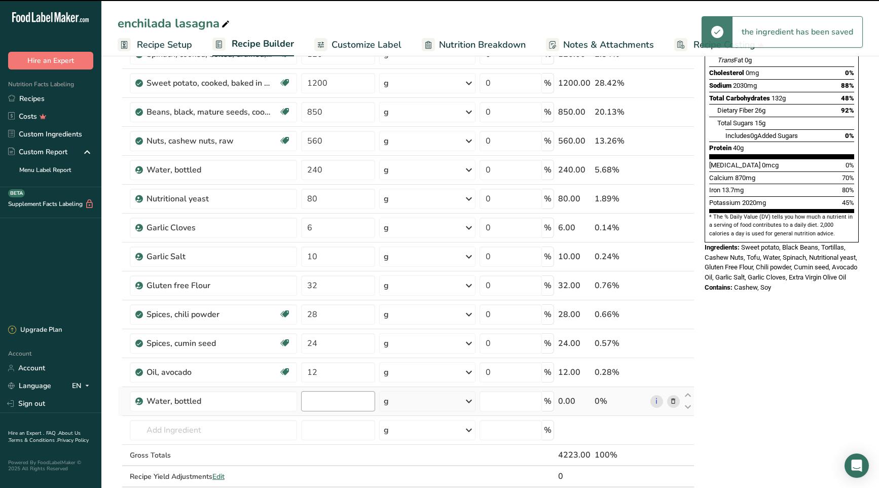
type input "0"
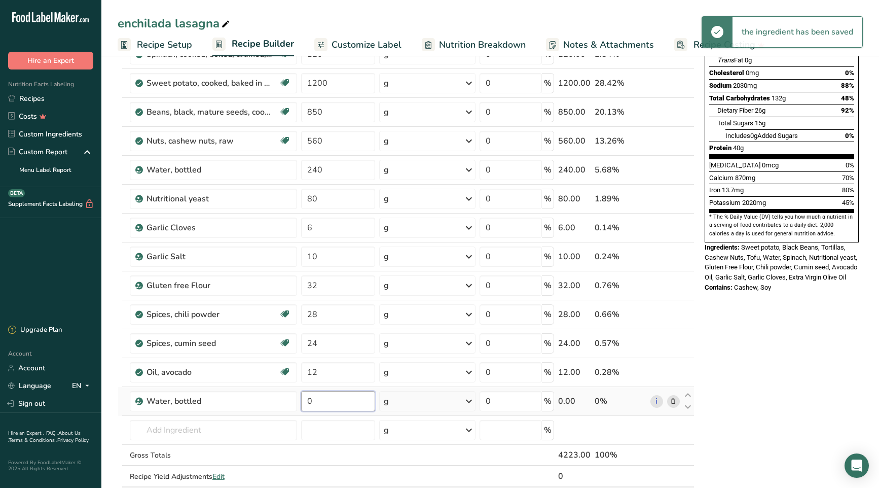
drag, startPoint x: 315, startPoint y: 402, endPoint x: 310, endPoint y: 403, distance: 5.1
click at [310, 403] on input "0" at bounding box center [338, 401] width 74 height 20
click at [309, 403] on input "0" at bounding box center [338, 401] width 74 height 20
drag, startPoint x: 316, startPoint y: 402, endPoint x: 308, endPoint y: 402, distance: 8.6
click at [308, 402] on input "0" at bounding box center [338, 401] width 74 height 20
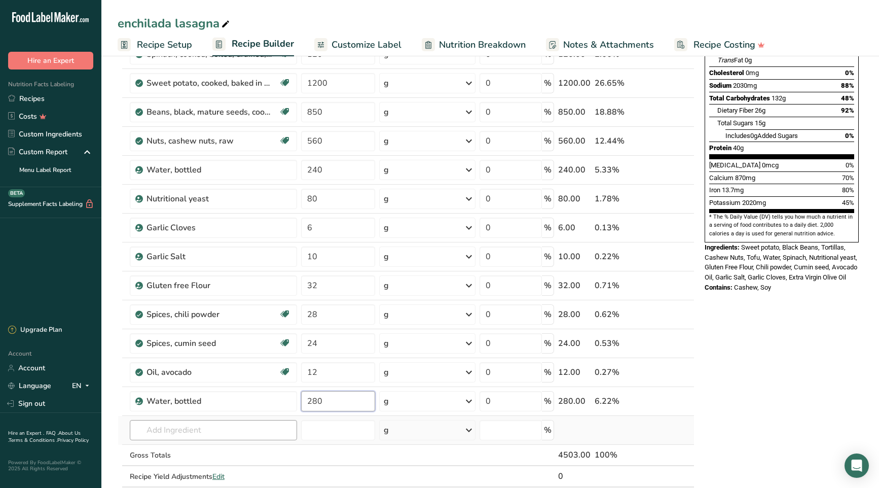
type input "280"
click at [187, 433] on div "Ingredient * Amount * Unit * Waste * .a-a{fill:#347362;}.b-a{fill:#fff;} Grams …" at bounding box center [406, 220] width 577 height 576
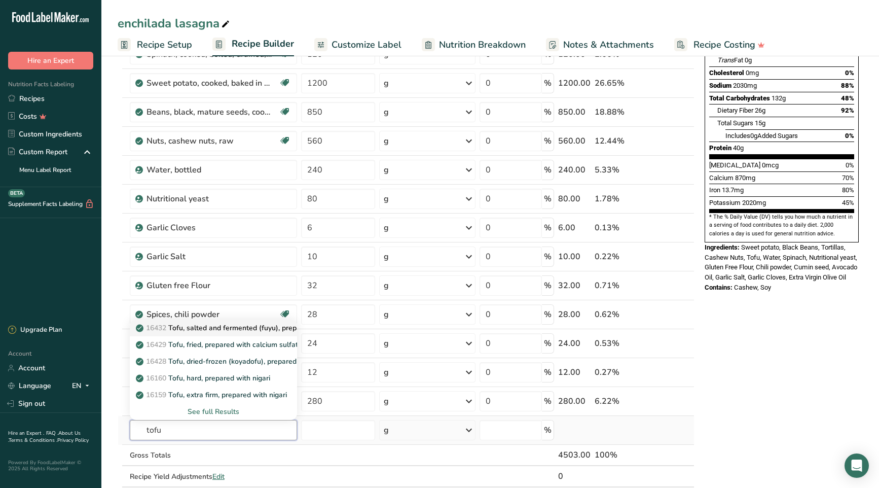
type input "tofu"
click at [187, 328] on p "16432 Tofu, salted and fermented (fuyu), prepared with calcium sulfate" at bounding box center [258, 327] width 241 height 11
type input "Tofu, salted and fermented (fuyu), prepared with calcium sulfate"
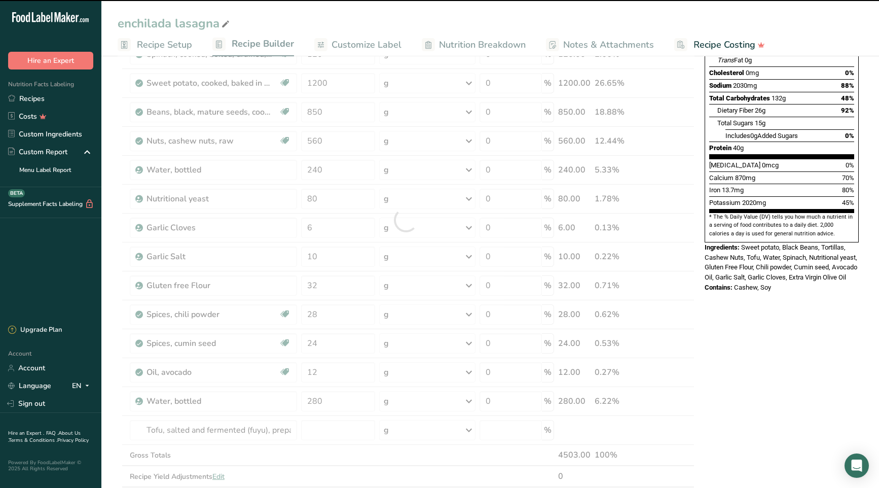
type input "0"
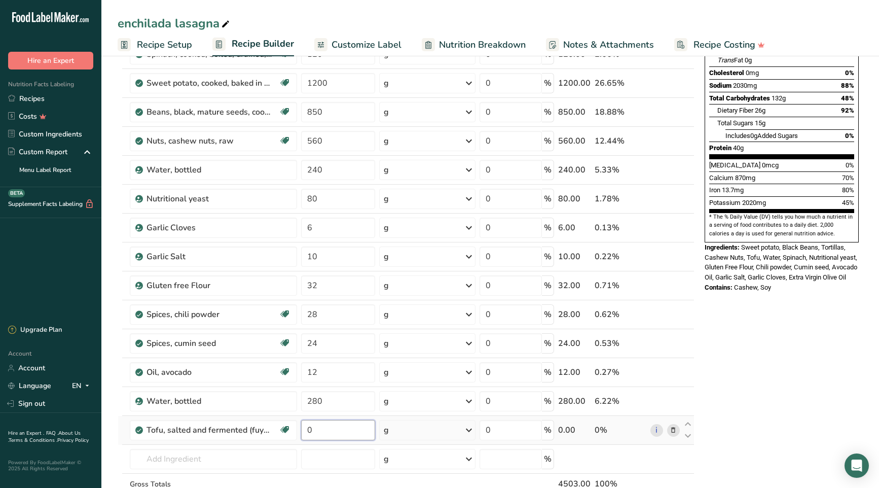
click at [308, 430] on input "0" at bounding box center [338, 430] width 74 height 20
type input "60"
click at [221, 457] on div "Ingredient * Amount * Unit * Waste * .a-a{fill:#347362;}.b-a{fill:#fff;} Grams …" at bounding box center [406, 234] width 577 height 605
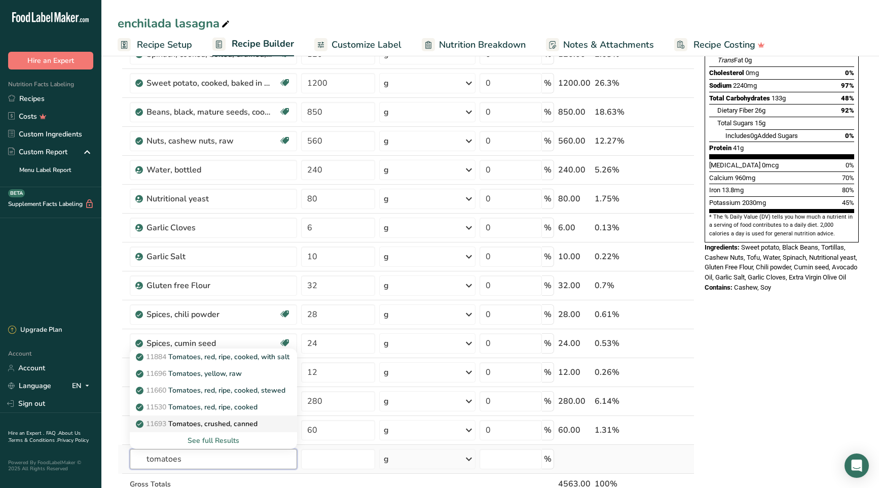
type input "tomatoes"
click at [222, 420] on p "11693 Tomatoes, crushed, canned" at bounding box center [198, 423] width 120 height 11
type input "Tomatoes, crushed, canned"
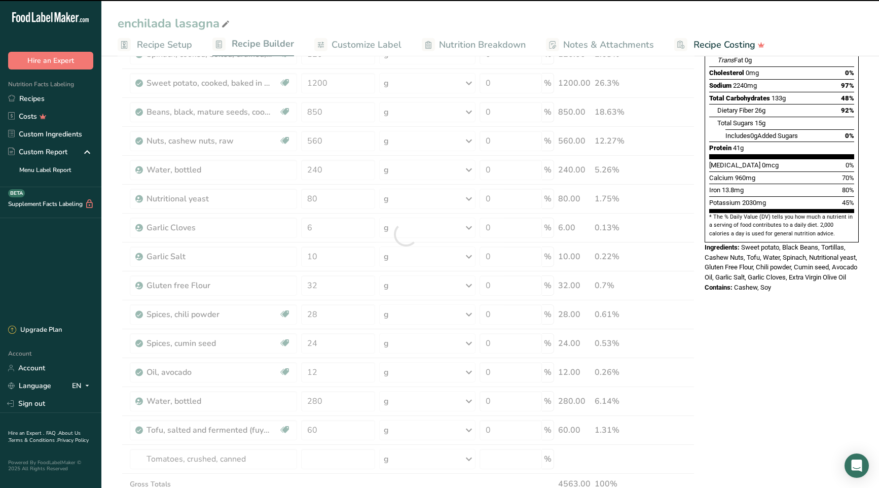
type input "0"
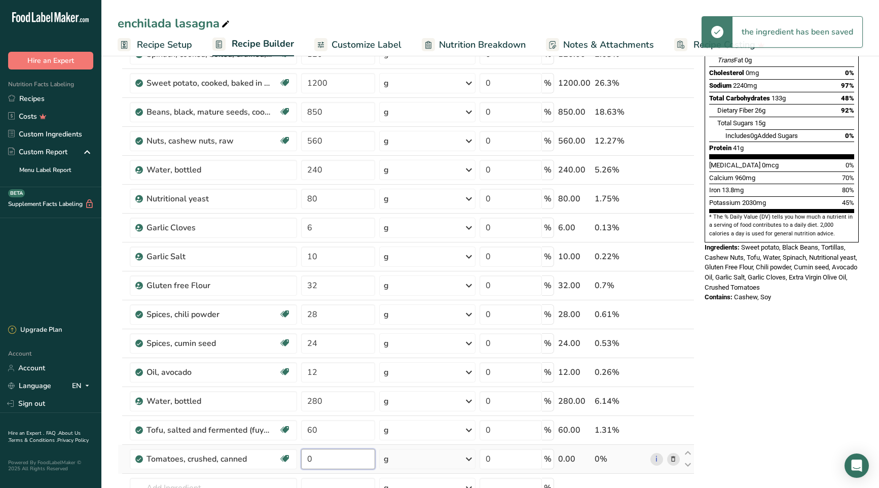
drag, startPoint x: 312, startPoint y: 455, endPoint x: 305, endPoint y: 455, distance: 6.6
click at [305, 455] on input "0" at bounding box center [338, 459] width 74 height 20
type input "240"
click at [747, 450] on div "Nutrition Facts 1 Serving Per Container Serving Size 570g Amount Per Serving Ca…" at bounding box center [782, 424] width 162 height 1067
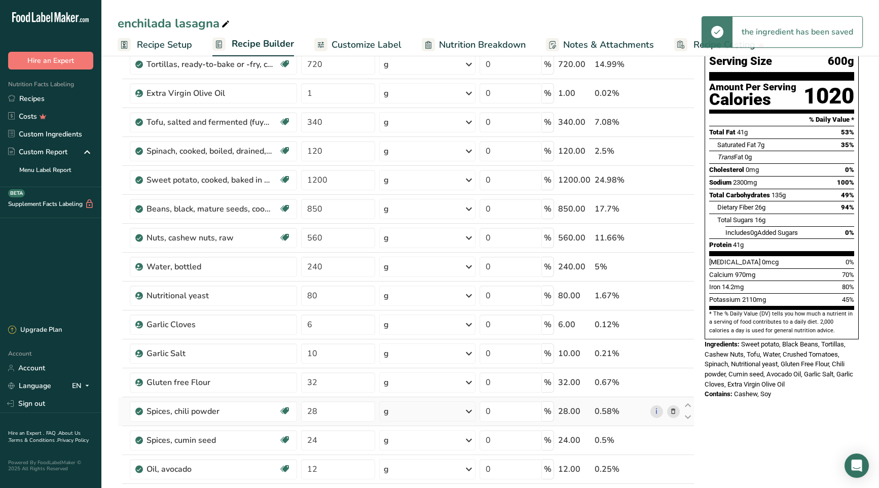
scroll to position [0, 0]
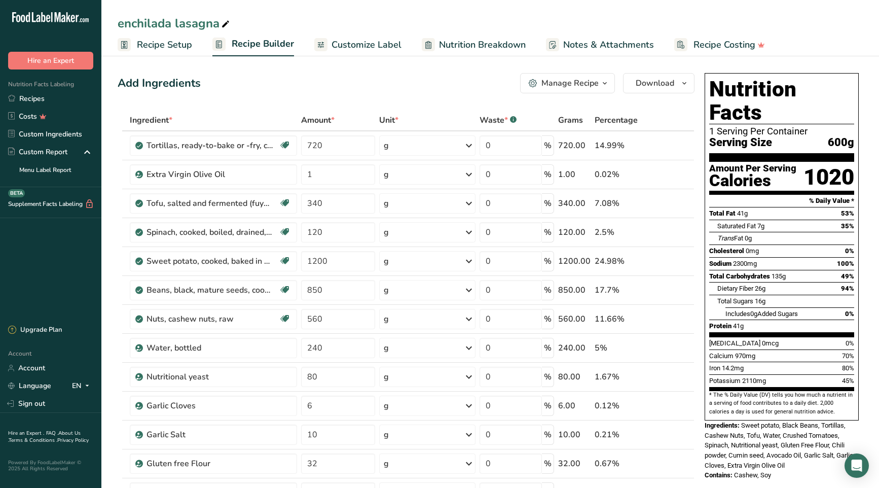
click at [154, 43] on span "Recipe Setup" at bounding box center [164, 45] width 55 height 14
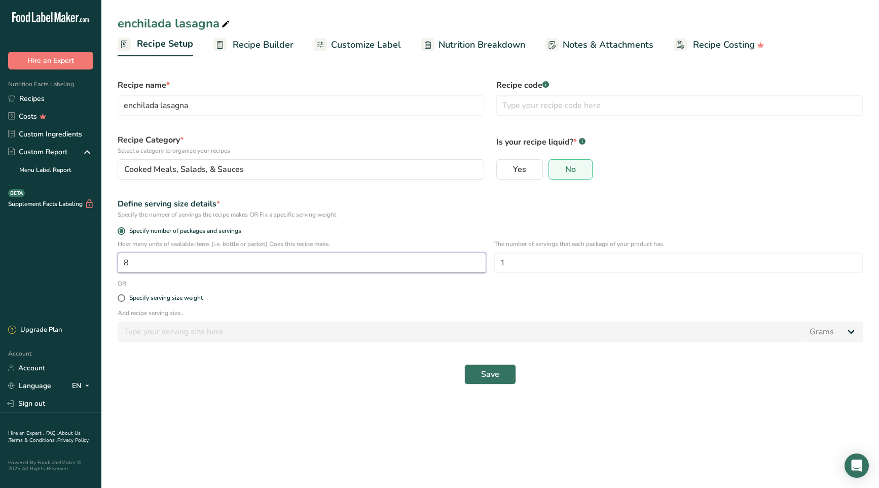
drag, startPoint x: 129, startPoint y: 262, endPoint x: 123, endPoint y: 262, distance: 6.1
click at [123, 262] on input "8" at bounding box center [302, 262] width 369 height 20
type input "16"
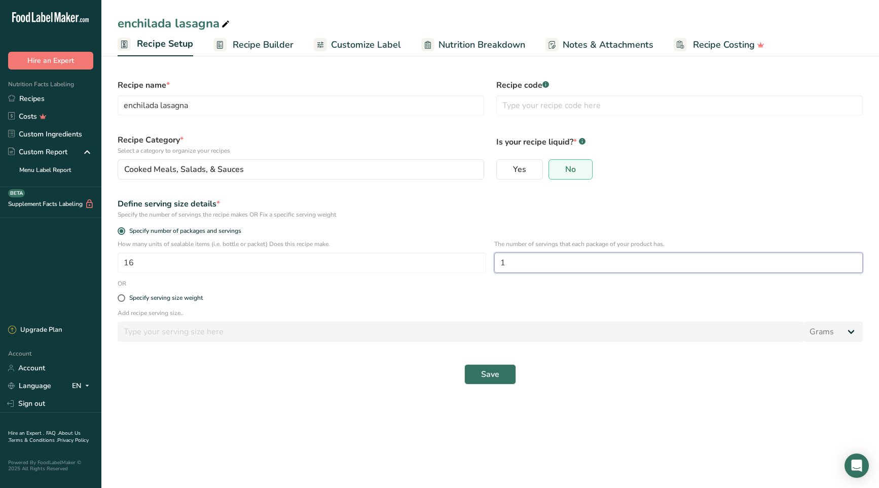
drag, startPoint x: 513, startPoint y: 265, endPoint x: 500, endPoint y: 265, distance: 12.7
click at [500, 265] on input "1" at bounding box center [678, 262] width 369 height 20
type input "2"
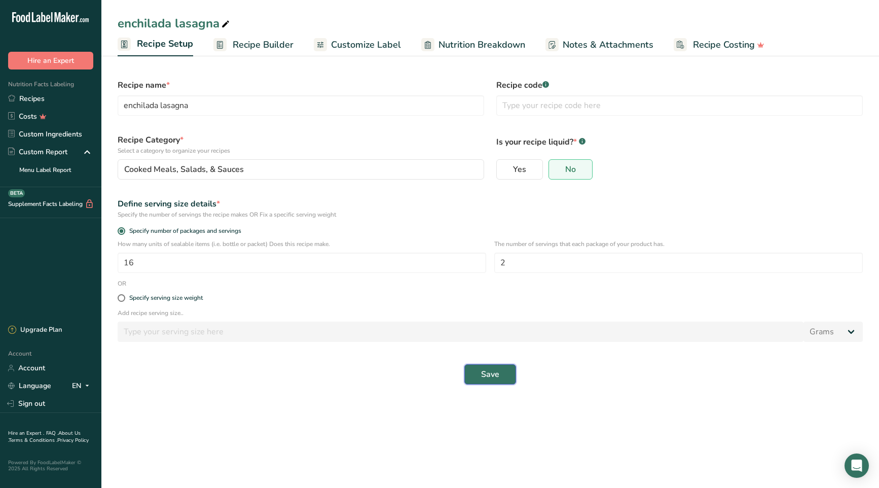
click at [484, 371] on span "Save" at bounding box center [490, 374] width 18 height 12
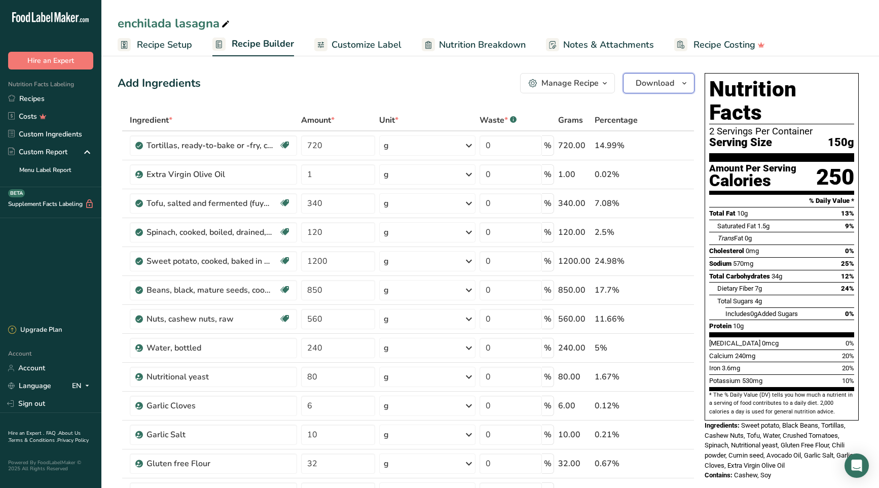
click at [684, 83] on icon "button" at bounding box center [684, 83] width 8 height 13
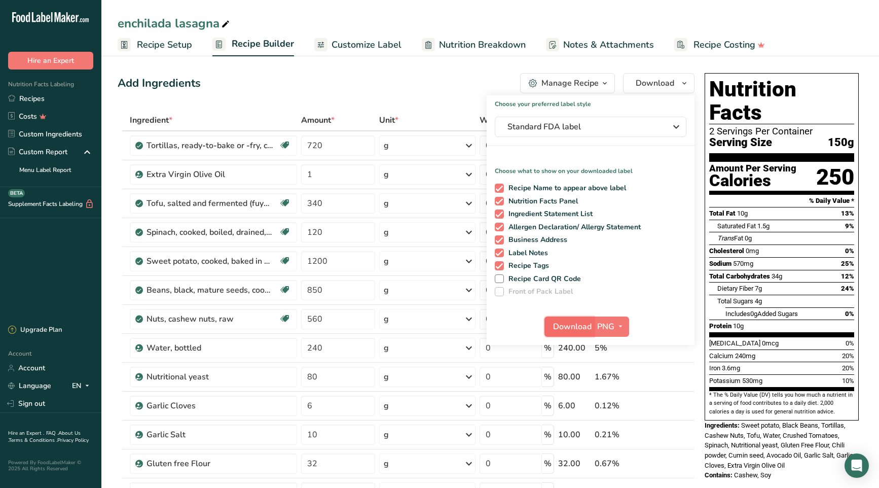
click at [568, 323] on span "Download" at bounding box center [572, 326] width 39 height 12
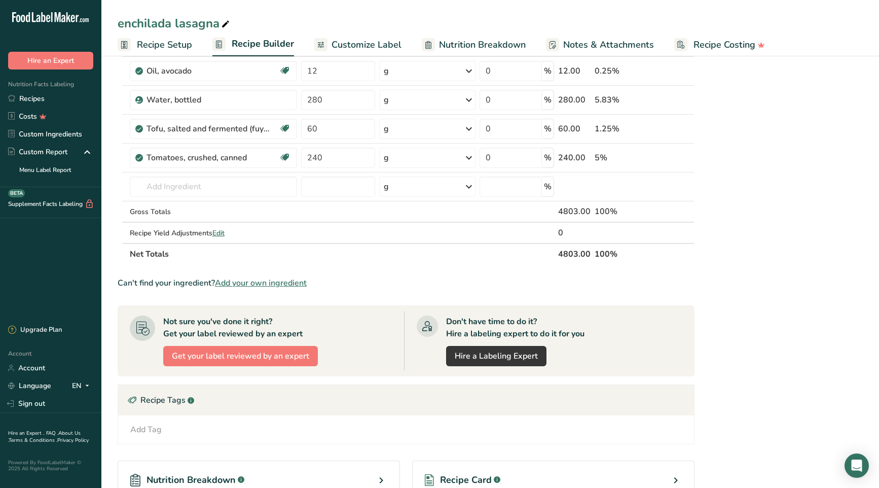
scroll to position [491, 0]
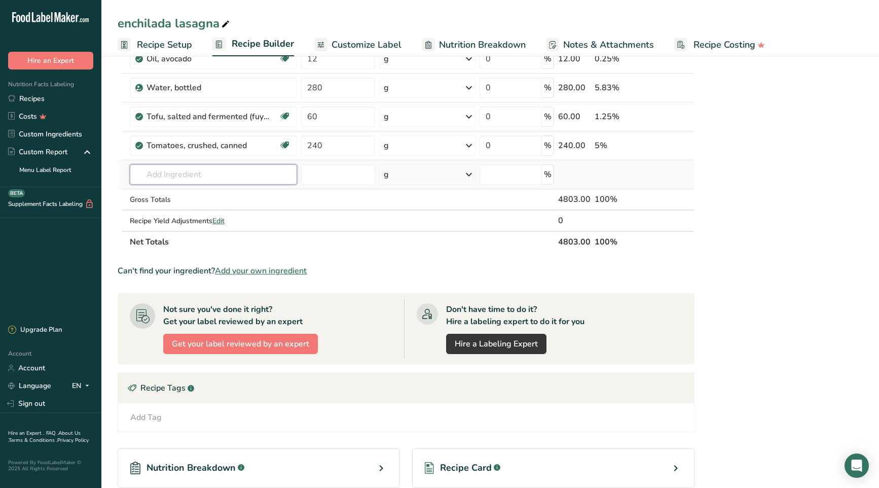
click at [202, 177] on input "text" at bounding box center [213, 174] width 167 height 20
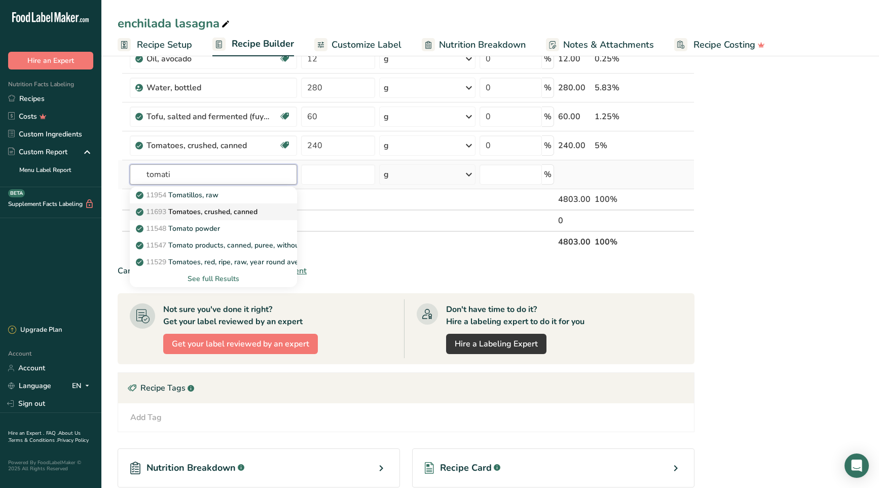
type input "tomati"
click at [246, 212] on p "11693 Tomatoes, crushed, canned" at bounding box center [198, 211] width 120 height 11
type input "Tomatoes, crushed, canned"
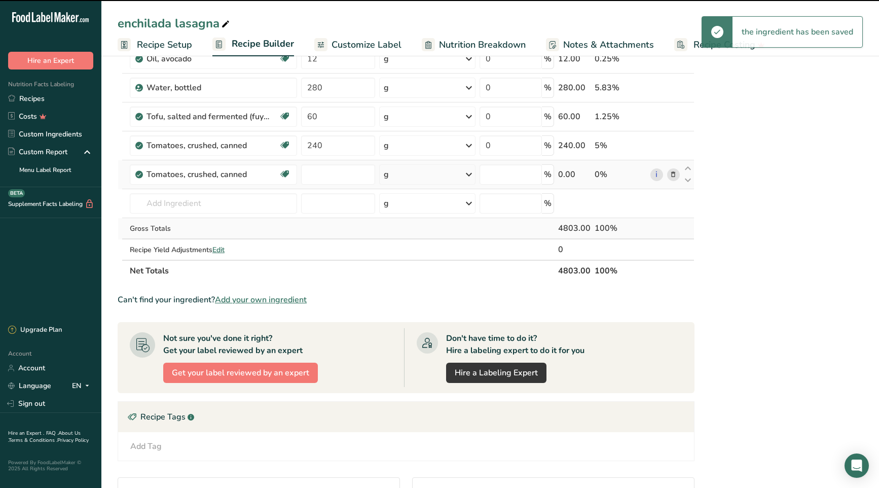
type input "0"
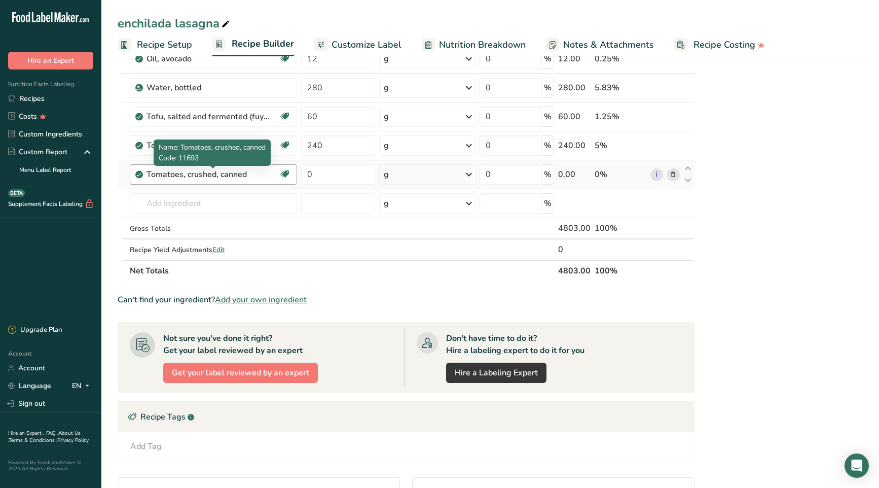
click at [213, 175] on div "Tomatoes, crushed, canned" at bounding box center [210, 174] width 127 height 12
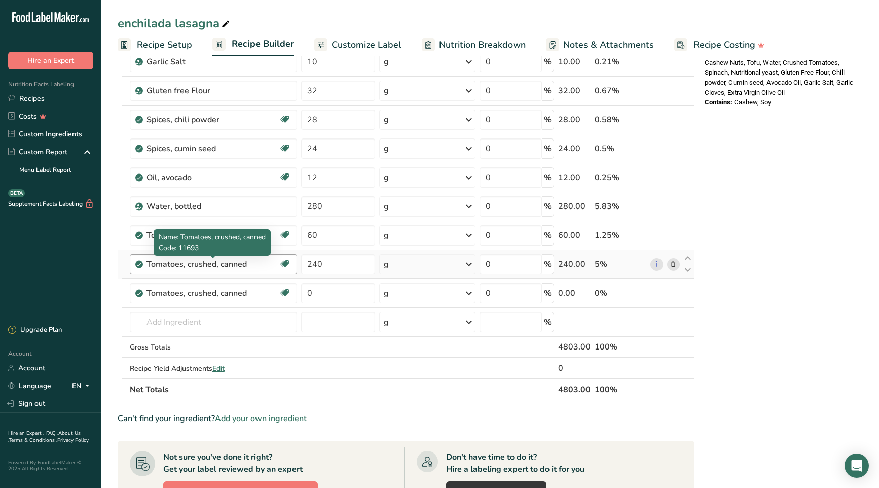
scroll to position [374, 0]
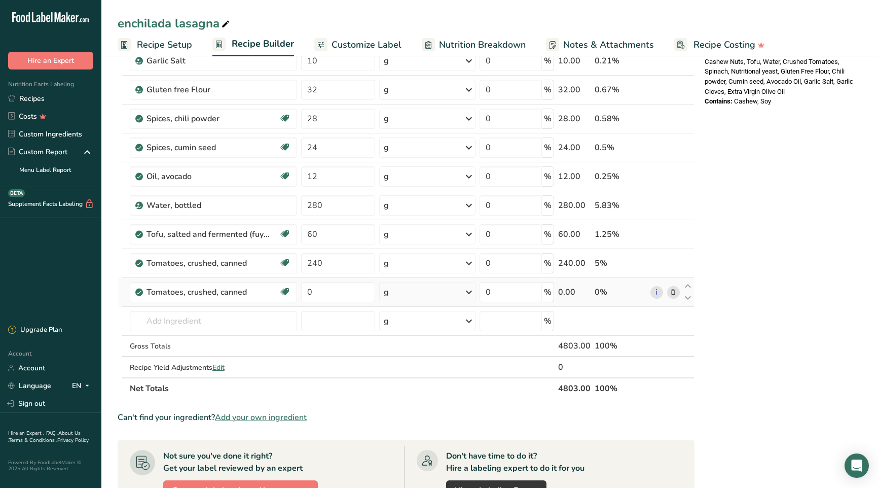
click at [674, 291] on icon at bounding box center [673, 292] width 7 height 11
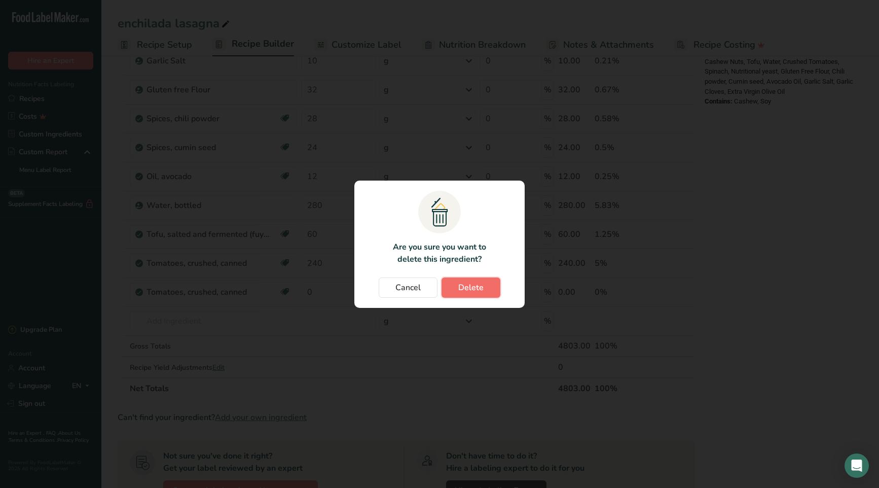
click at [494, 292] on button "Delete" at bounding box center [471, 287] width 59 height 20
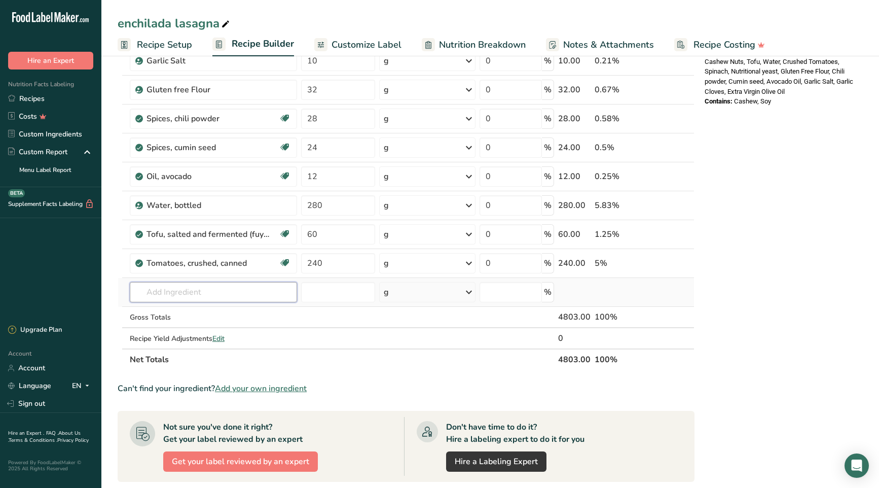
click at [175, 296] on input "text" at bounding box center [213, 292] width 167 height 20
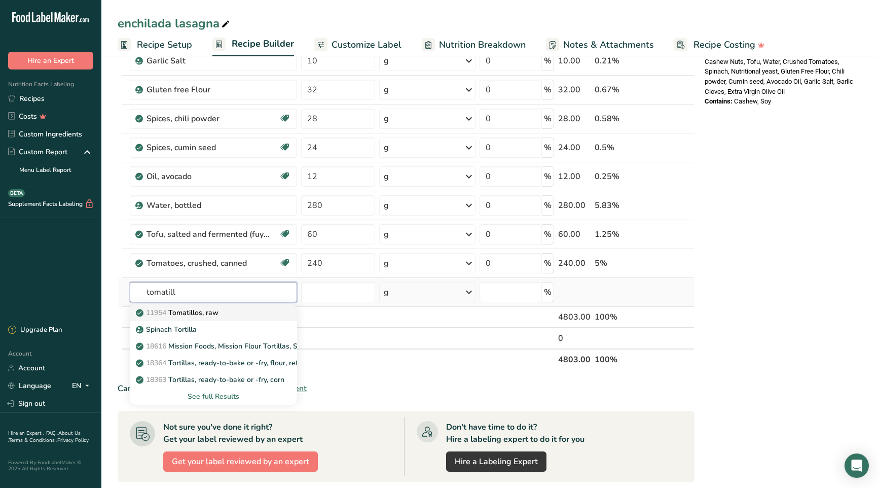
type input "tomatill"
click at [202, 313] on p "11954 Tomatillos, raw" at bounding box center [178, 312] width 81 height 11
type input "Tomatillos, raw"
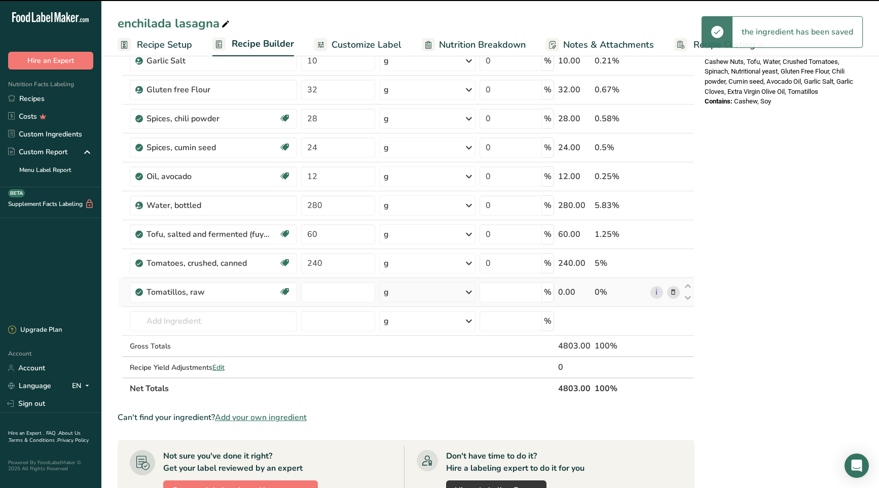
type input "0"
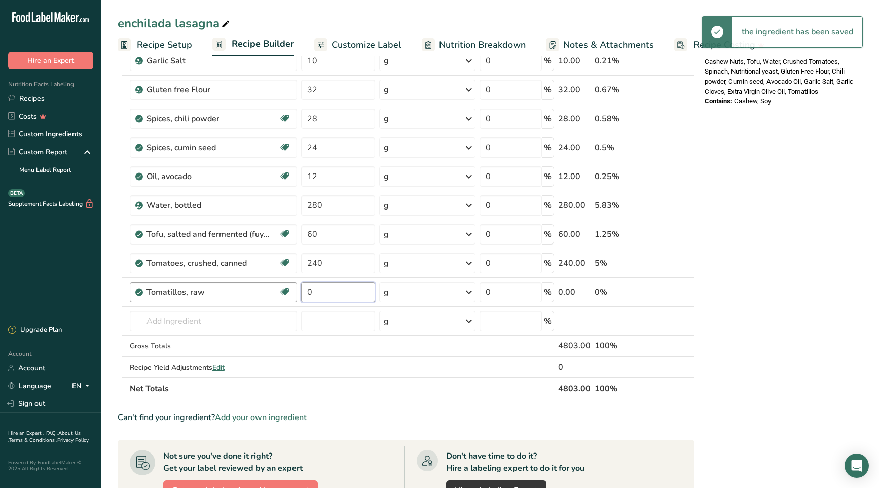
drag, startPoint x: 319, startPoint y: 293, endPoint x: 296, endPoint y: 290, distance: 23.0
click at [293, 290] on tr "Tomatillos, raw Dairy free Gluten free Vegan Vegetarian Soy free 0 g Portions 1…" at bounding box center [406, 292] width 576 height 29
type input "1470"
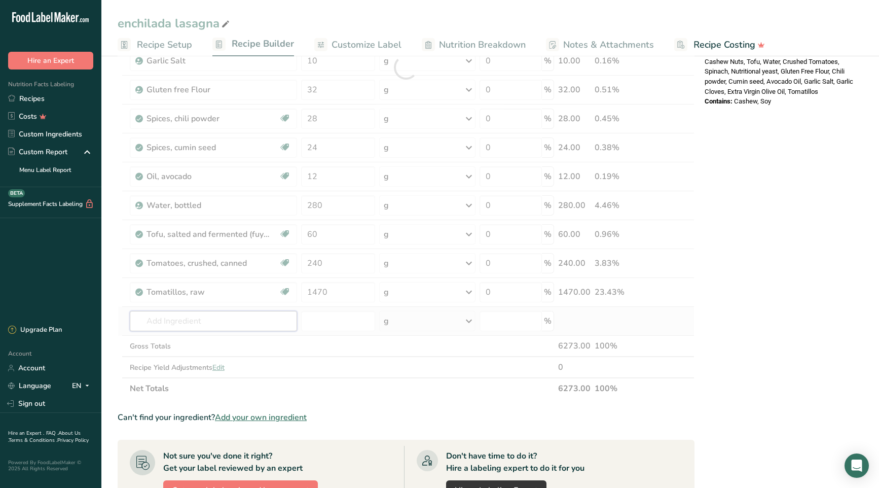
click at [177, 320] on div "Ingredient * Amount * Unit * Waste * .a-a{fill:#347362;}.b-a{fill:#fff;} Grams …" at bounding box center [406, 67] width 577 height 663
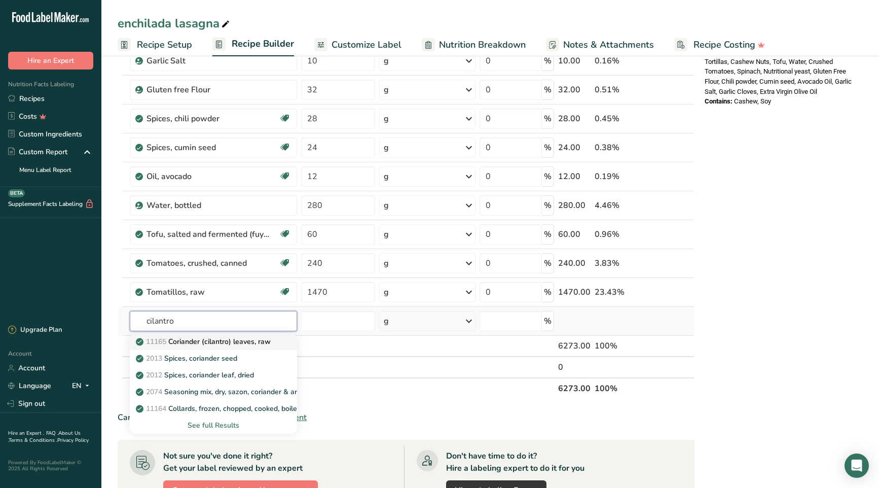
type input "cilantro"
click at [186, 341] on p "11165 Coriander (cilantro) leaves, raw" at bounding box center [204, 341] width 133 height 11
type input "Coriander (cilantro) leaves, raw"
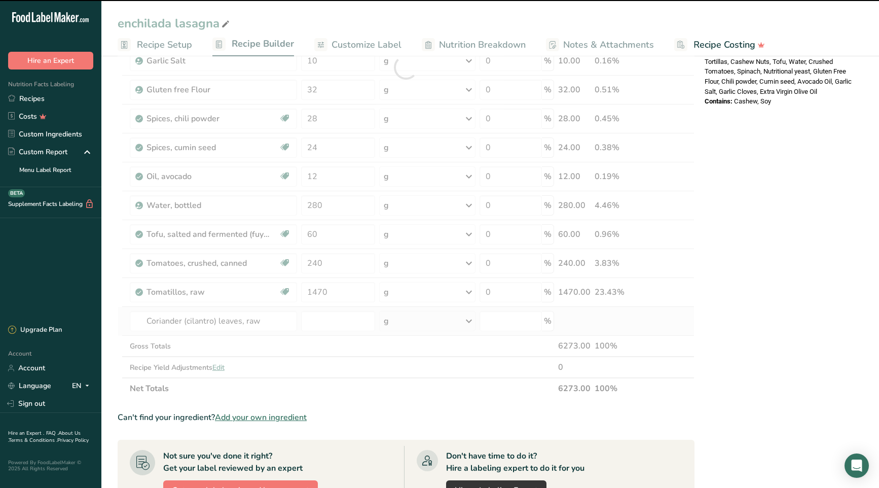
type input "0"
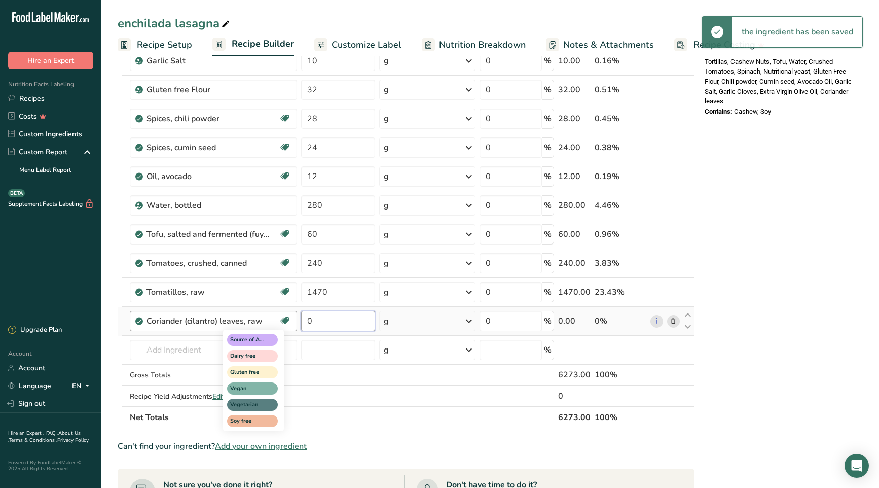
drag, startPoint x: 292, startPoint y: 321, endPoint x: 282, endPoint y: 320, distance: 10.3
click at [282, 320] on tr "Coriander (cilantro) leaves, raw Source of Antioxidants Dairy free Gluten free …" at bounding box center [406, 321] width 576 height 29
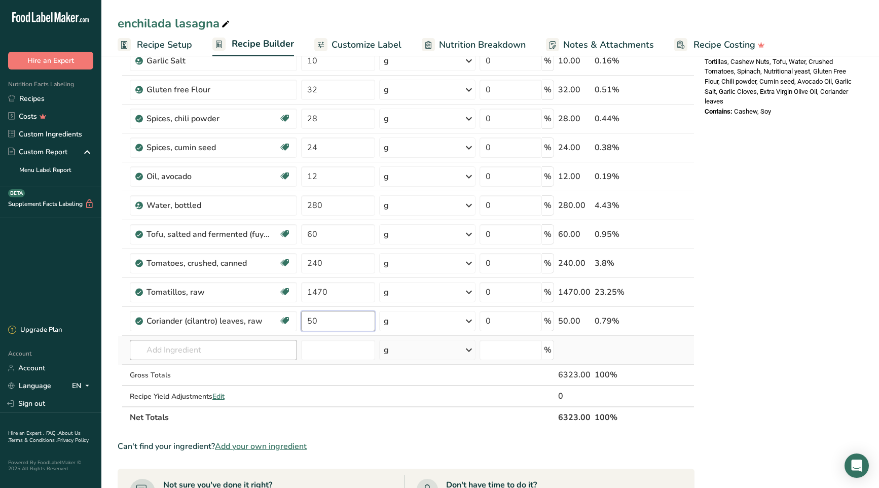
type input "50"
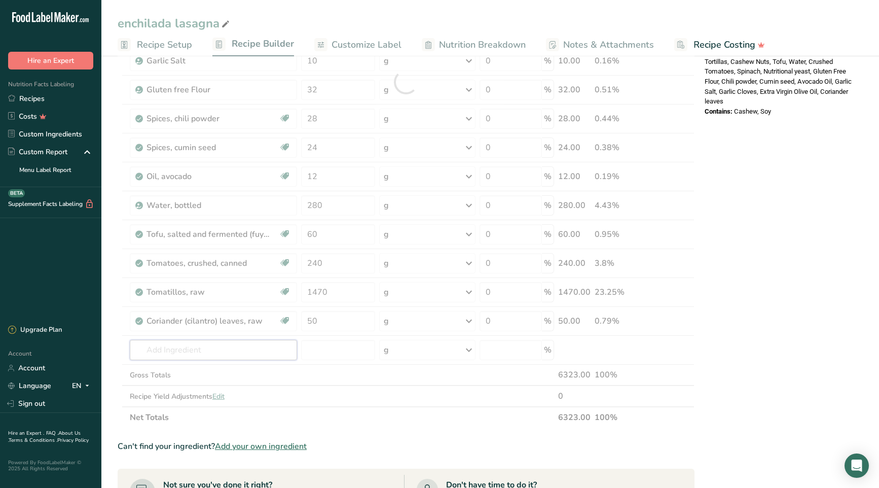
click at [205, 351] on div "Ingredient * Amount * Unit * Waste * .a-a{fill:#347362;}.b-a{fill:#fff;} Grams …" at bounding box center [406, 82] width 577 height 692
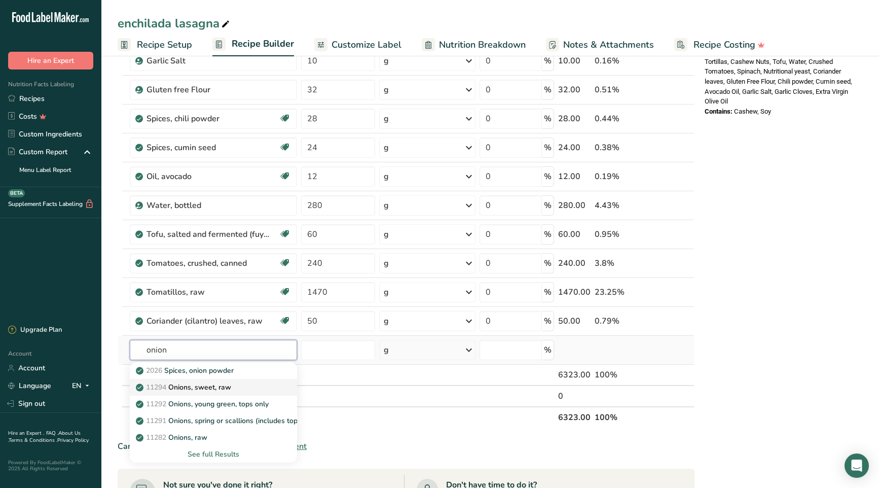
type input "onion"
click at [242, 387] on div "11294 Onions, sweet, raw" at bounding box center [205, 387] width 135 height 11
type input "Onions, sweet, raw"
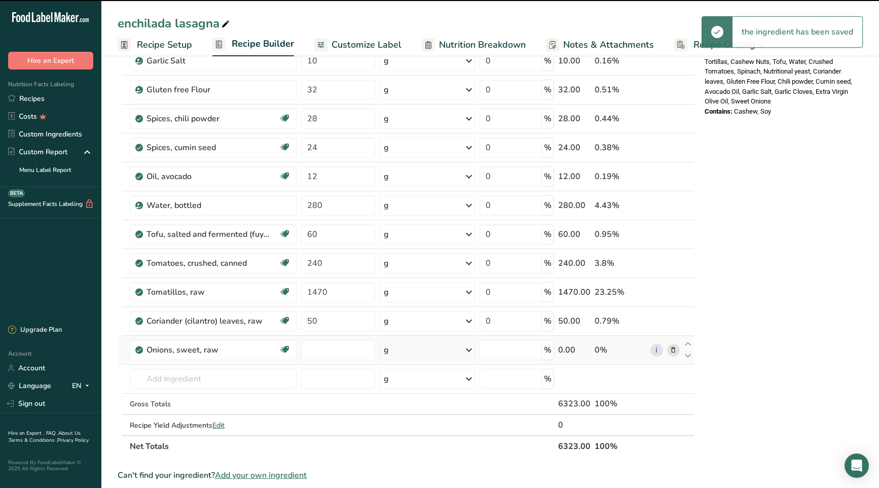
type input "0"
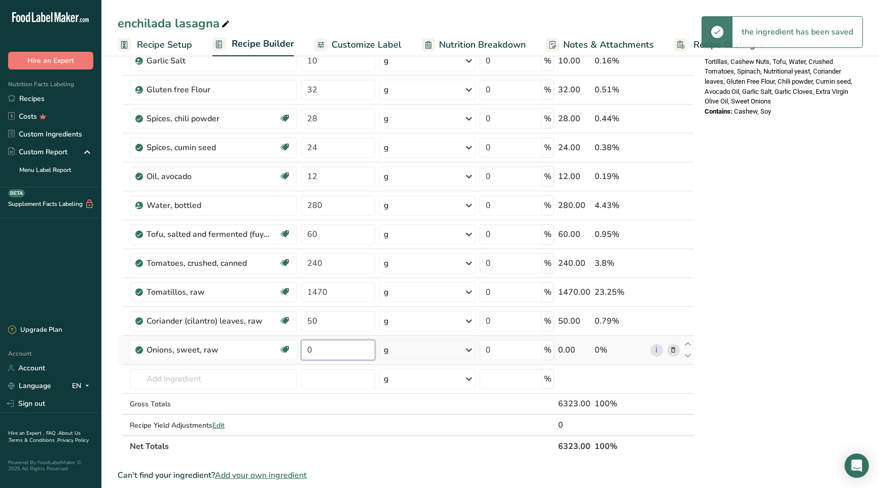
drag, startPoint x: 309, startPoint y: 351, endPoint x: 303, endPoint y: 351, distance: 6.6
click at [303, 351] on input "0" at bounding box center [338, 350] width 74 height 20
type input "150"
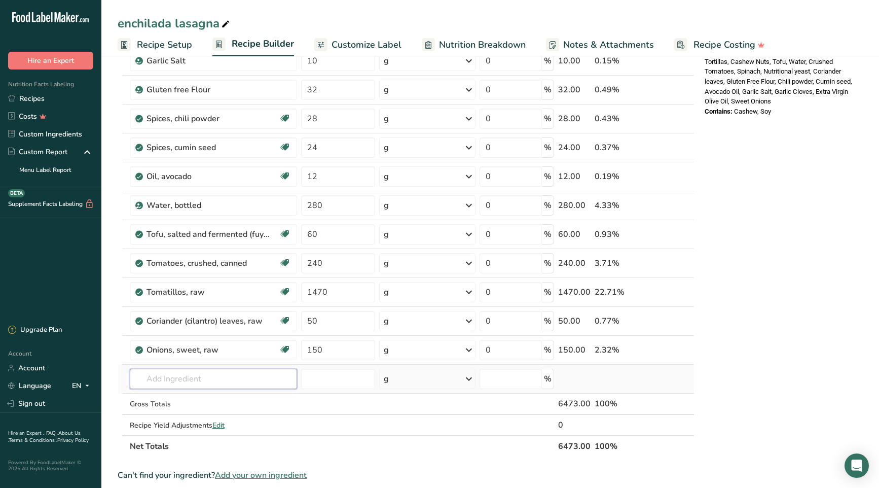
click at [232, 375] on div "Ingredient * Amount * Unit * Waste * .a-a{fill:#347362;}.b-a{fill:#fff;} Grams …" at bounding box center [406, 96] width 577 height 721
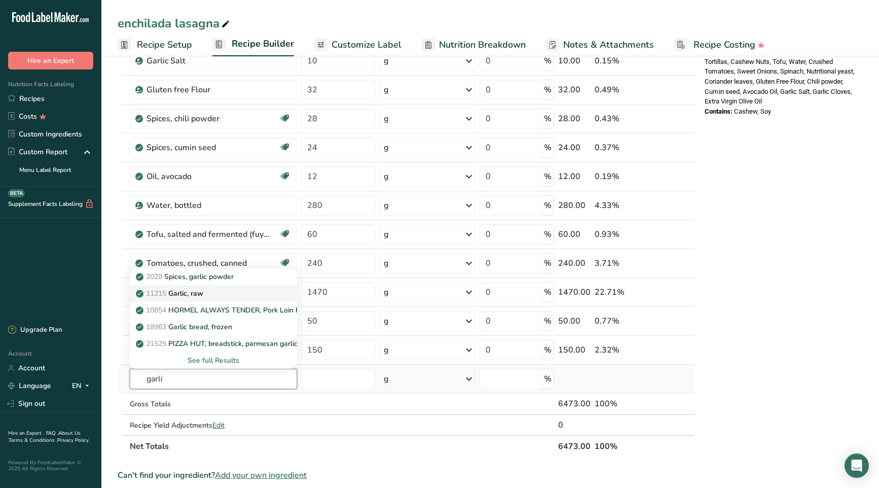
type input "garli"
click at [237, 292] on div "11215 Garlic, raw" at bounding box center [205, 293] width 135 height 11
type input "Garlic, raw"
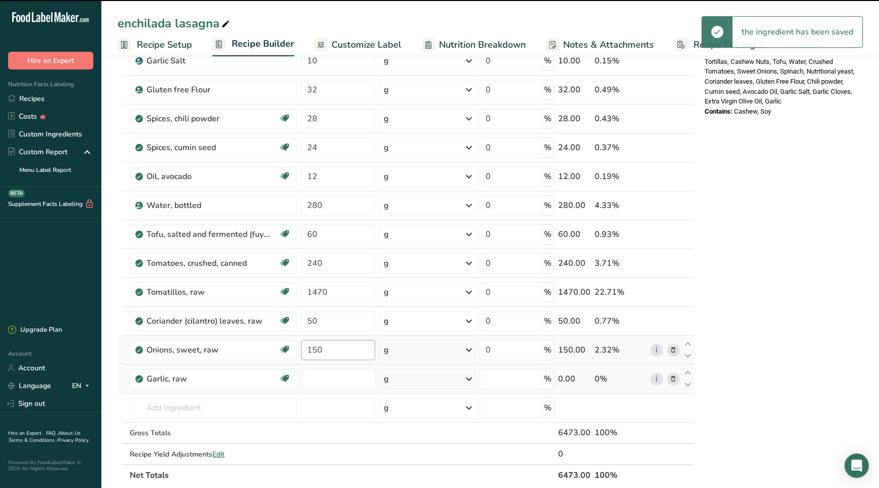
type input "0"
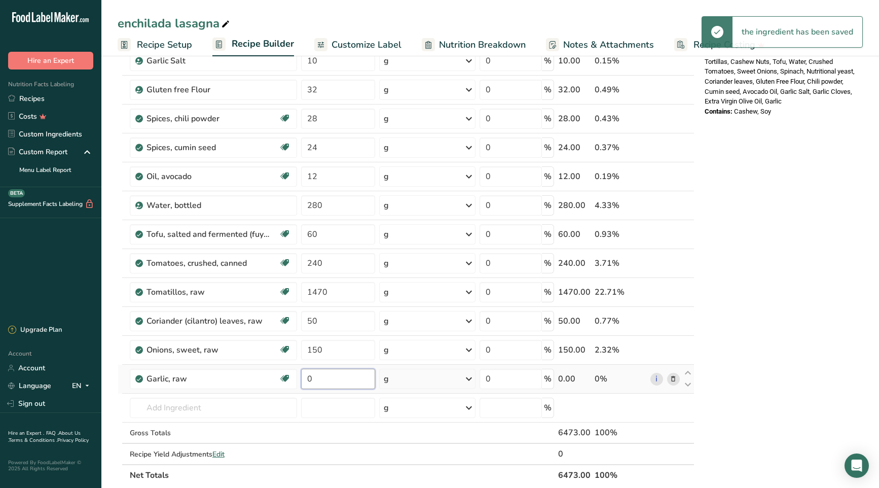
click at [307, 381] on input "0" at bounding box center [338, 379] width 74 height 20
type input "6"
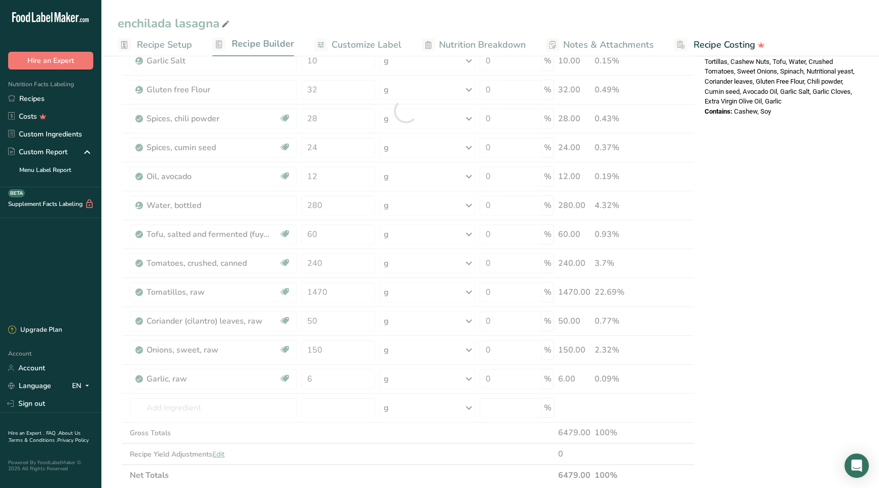
click at [814, 339] on div "Nutrition Facts 2 Servings Per Container Serving Size 202g Amount Per Serving C…" at bounding box center [782, 286] width 162 height 1183
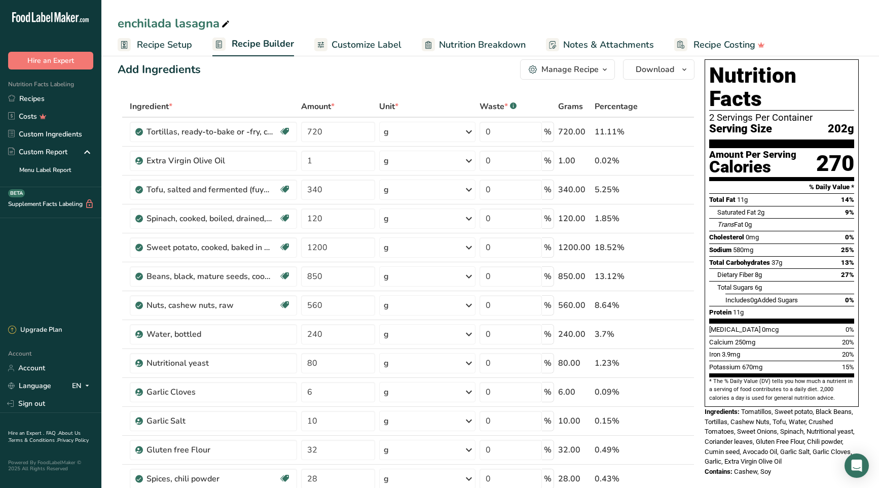
scroll to position [0, 0]
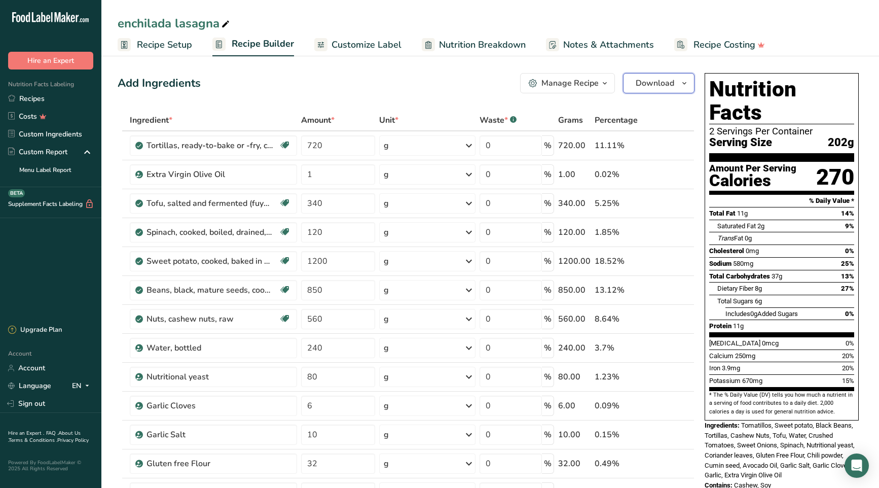
click at [683, 82] on icon "button" at bounding box center [684, 83] width 8 height 13
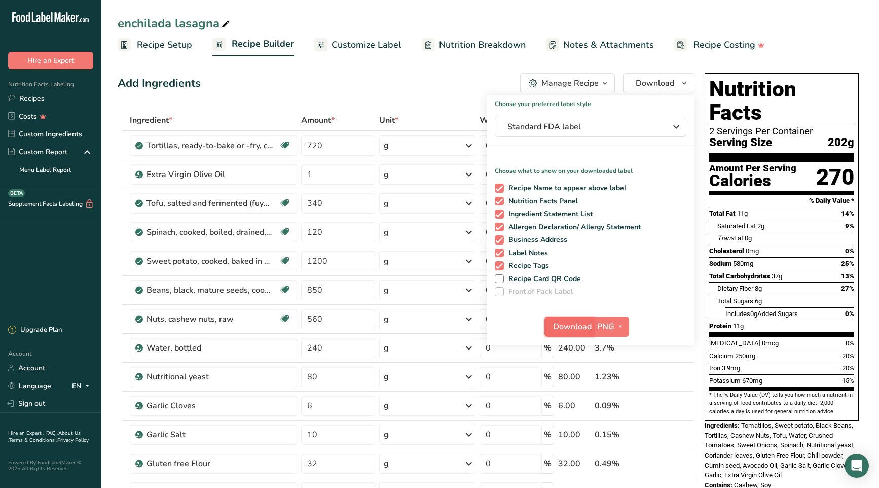
click at [585, 324] on span "Download" at bounding box center [572, 326] width 39 height 12
click at [36, 99] on link "Recipes" at bounding box center [50, 99] width 101 height 18
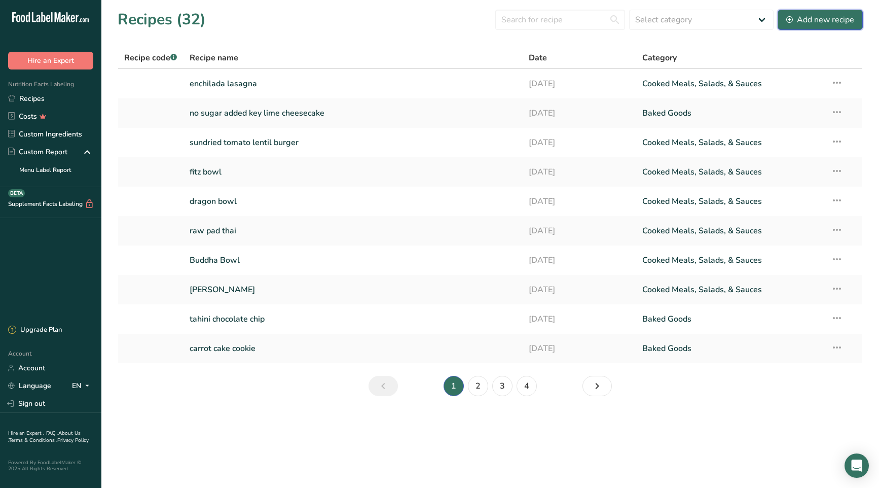
click at [817, 21] on div "Add new recipe" at bounding box center [820, 20] width 68 height 12
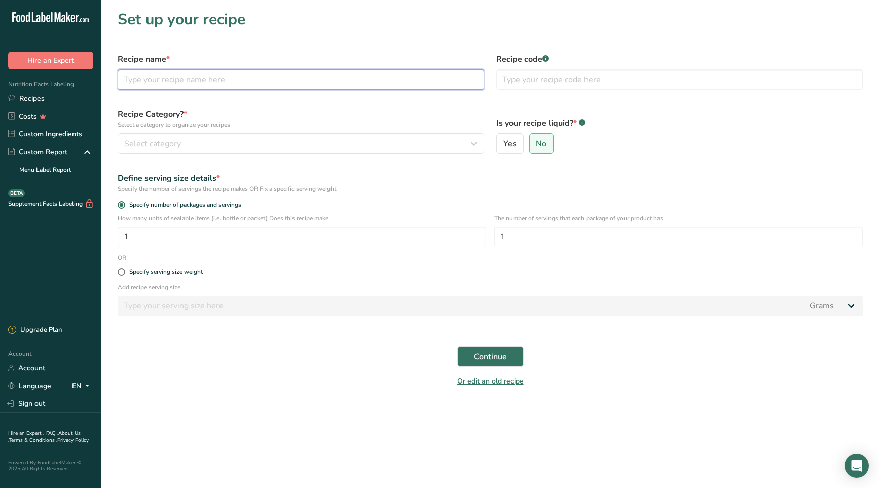
click at [216, 82] on input "text" at bounding box center [301, 79] width 367 height 20
type input "mediterranean spaghetti"
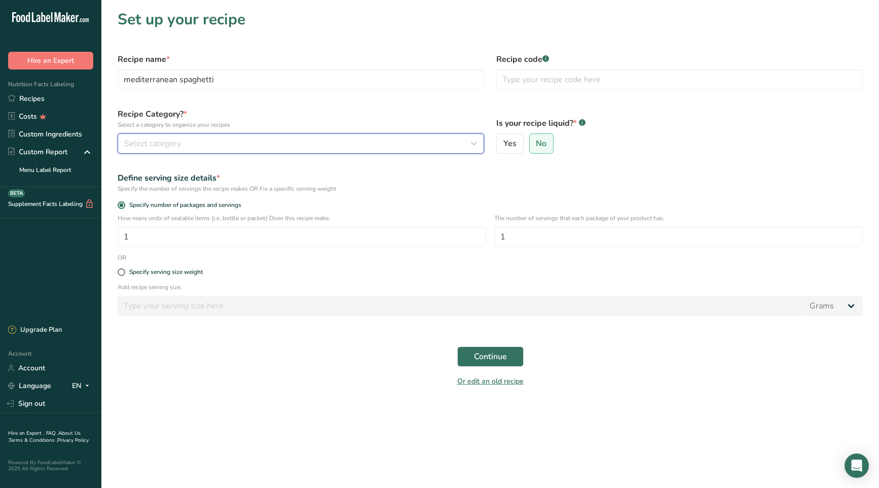
click at [237, 143] on div "Select category" at bounding box center [297, 143] width 347 height 12
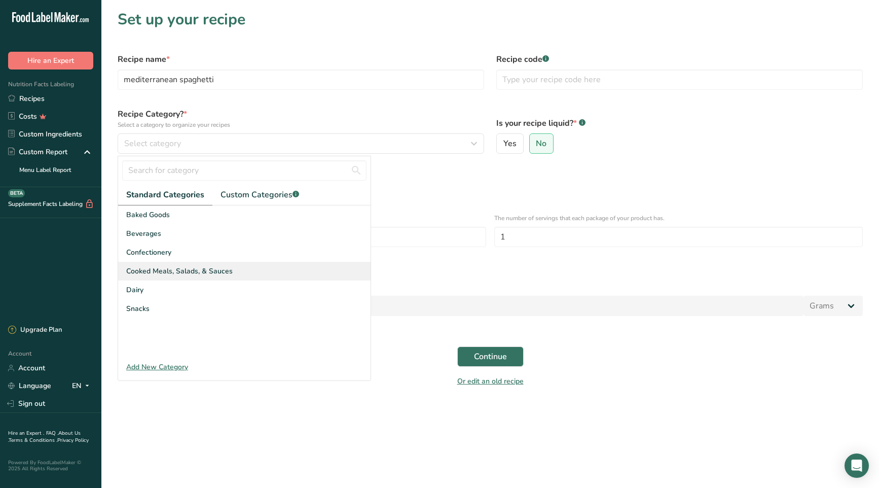
click at [230, 268] on span "Cooked Meals, Salads, & Sauces" at bounding box center [179, 271] width 106 height 11
